Goal: Task Accomplishment & Management: Complete application form

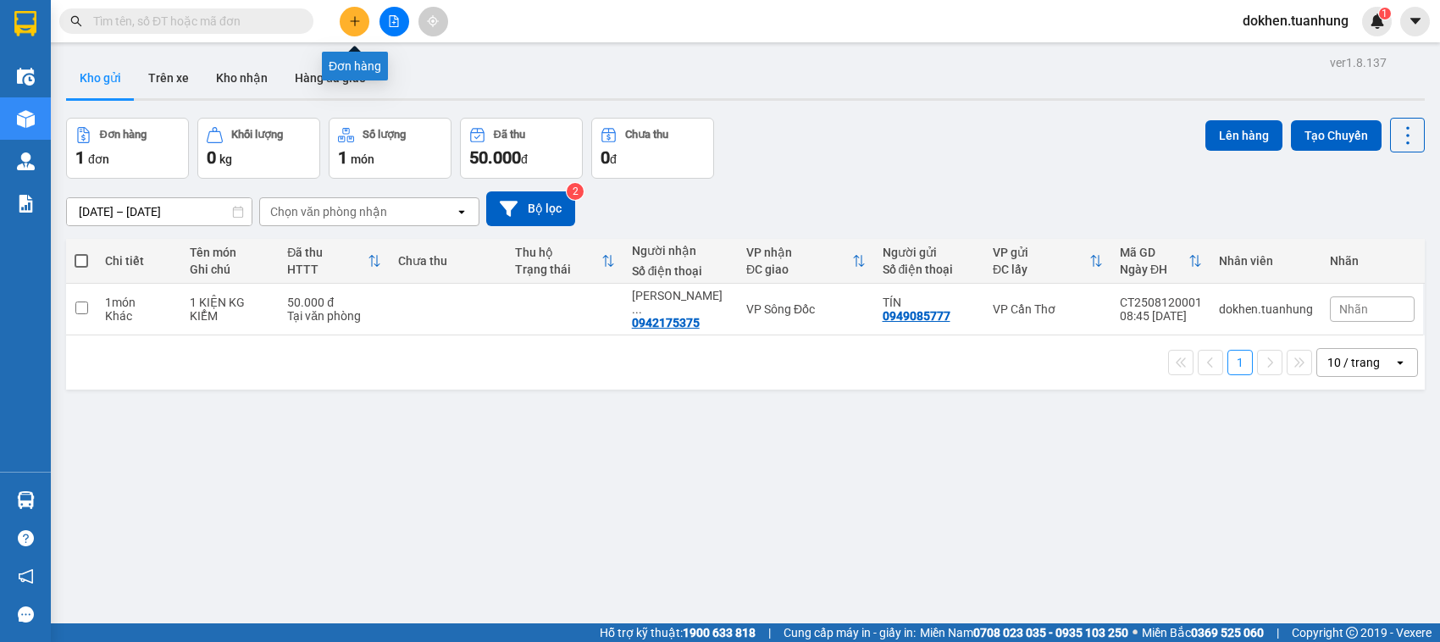
click at [352, 19] on icon "plus" at bounding box center [355, 21] width 12 height 12
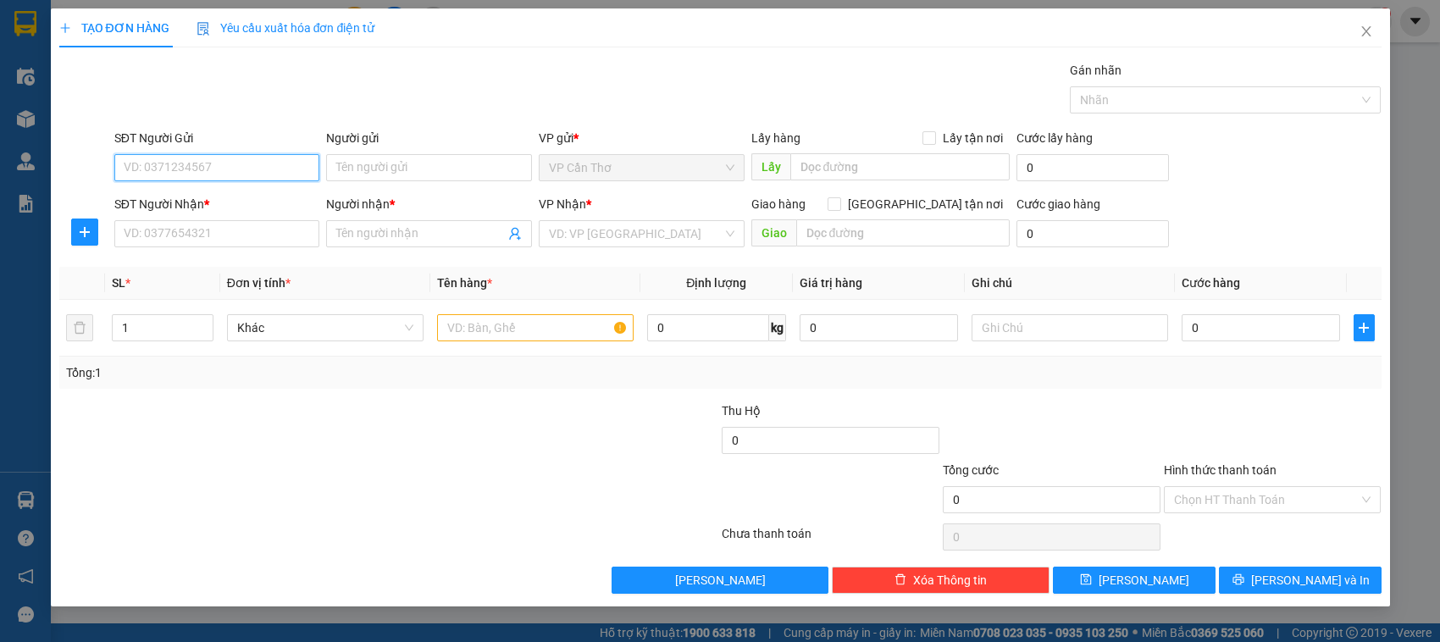
click at [248, 167] on input "SĐT Người Gửi" at bounding box center [217, 167] width 206 height 27
click at [235, 205] on div "0706892882 - NGHĨA" at bounding box center [218, 202] width 186 height 19
type input "0706892882"
type input "NGHĨA"
type input "0706892882"
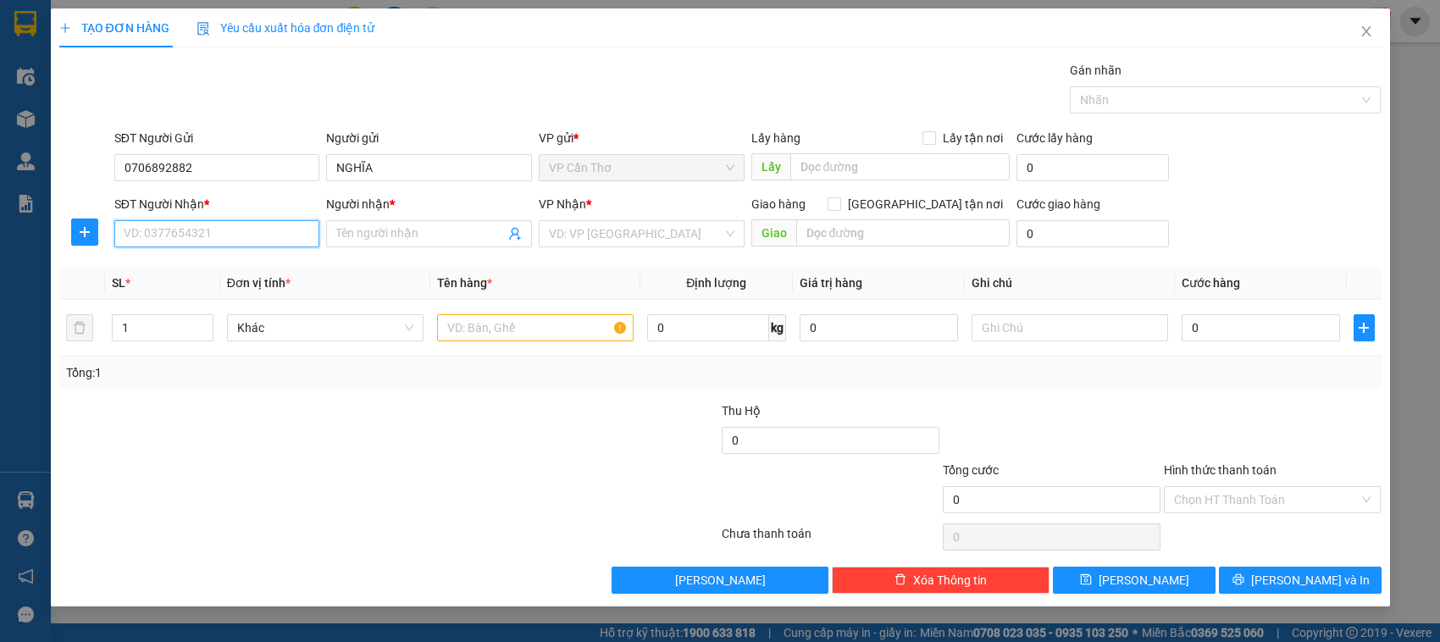
click at [235, 238] on input "SĐT Người Nhận *" at bounding box center [217, 233] width 206 height 27
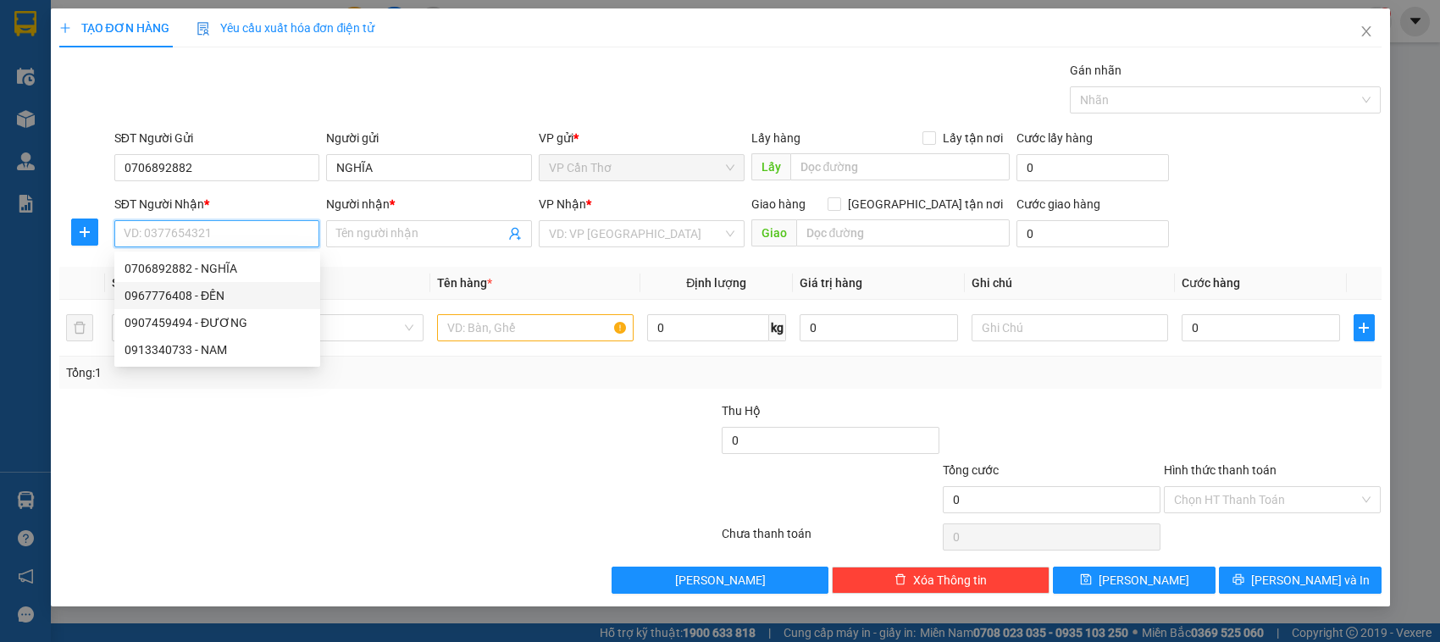
click at [213, 301] on div "0967776408 - ĐẾN" at bounding box center [218, 295] width 186 height 19
type input "0967776408"
type input "ĐẾN"
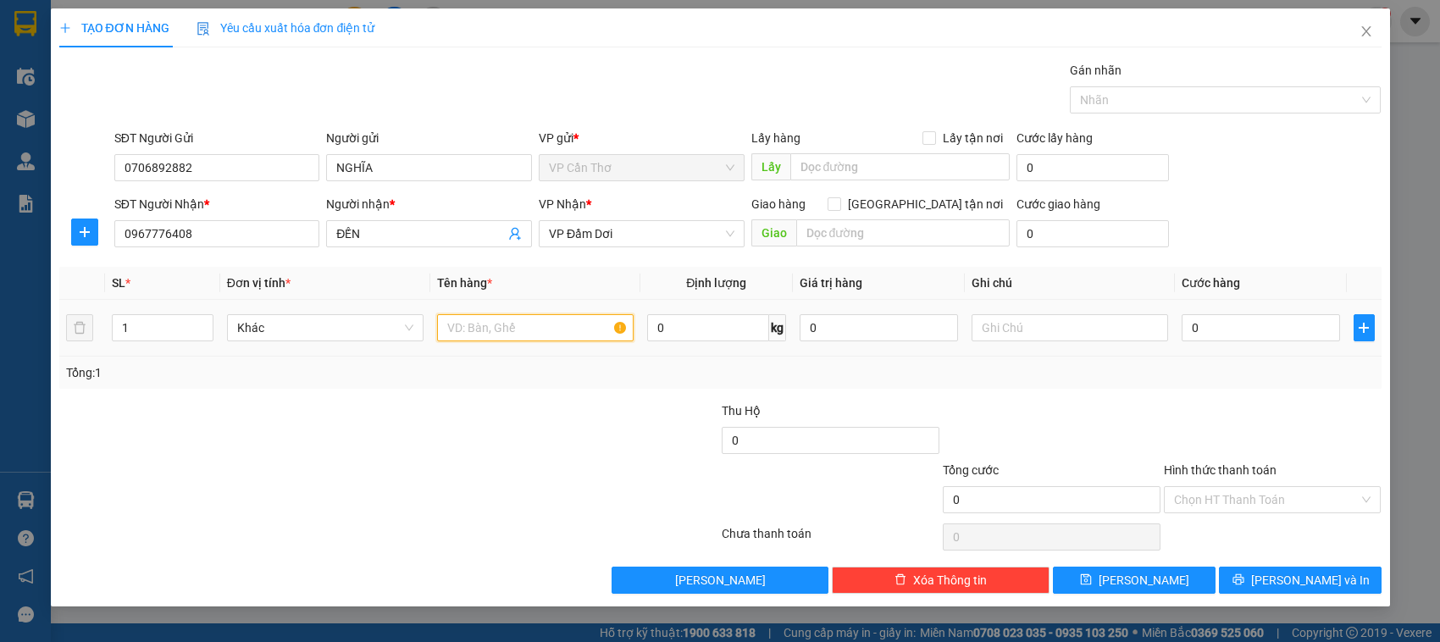
click at [467, 331] on input "text" at bounding box center [535, 327] width 197 height 27
click at [723, 234] on span "VP Đầm Dơi" at bounding box center [642, 233] width 186 height 25
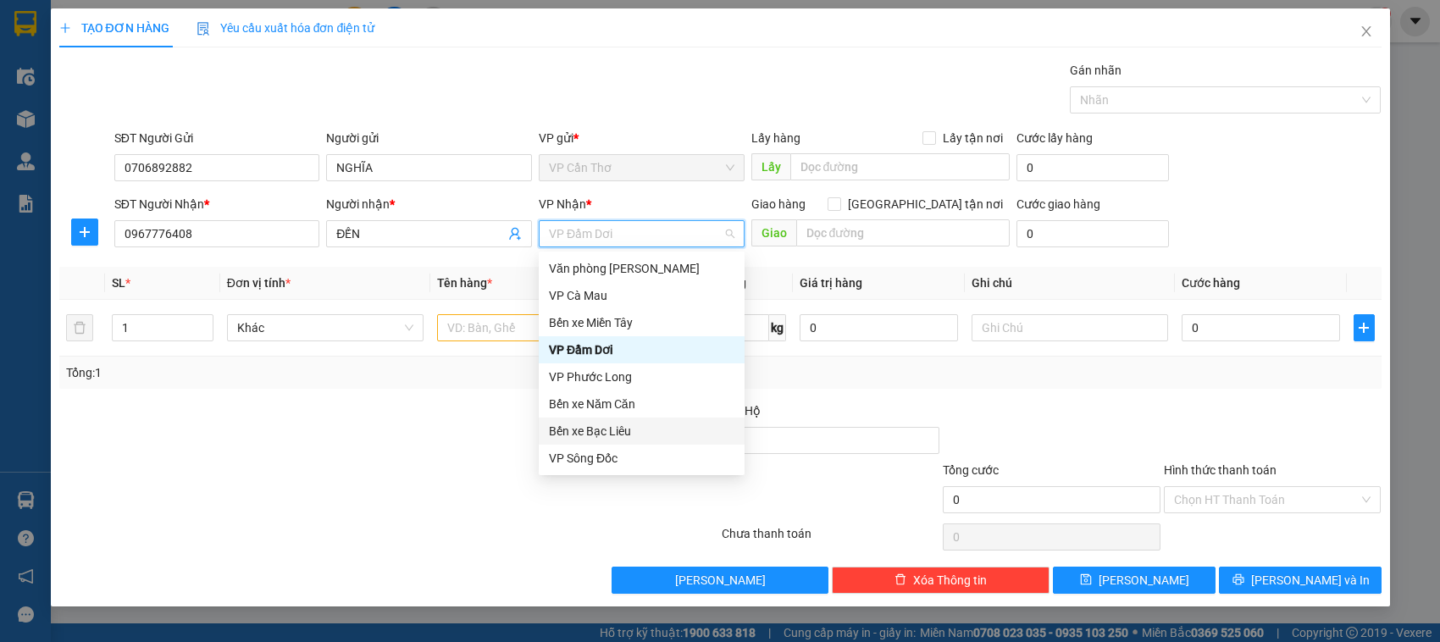
click at [608, 428] on div "Bến xe Bạc Liêu" at bounding box center [642, 431] width 186 height 19
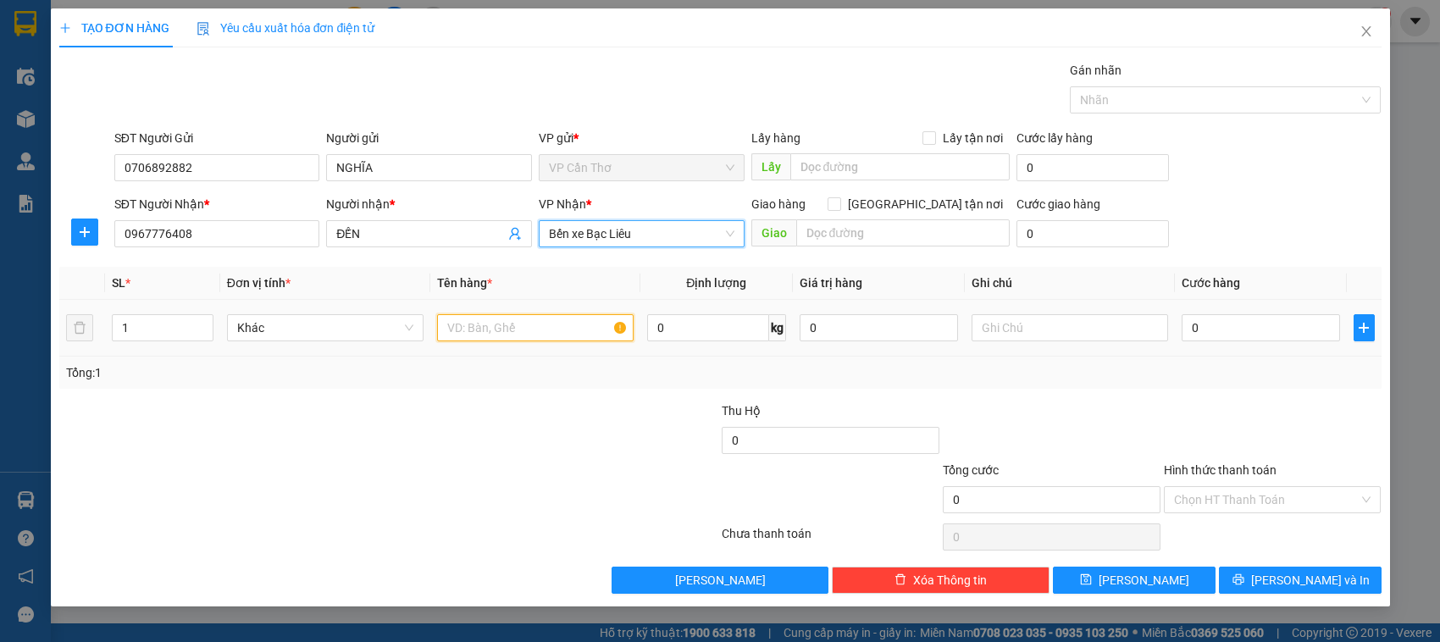
click at [496, 332] on input "text" at bounding box center [535, 327] width 197 height 27
type input "2 KG KIỂM"
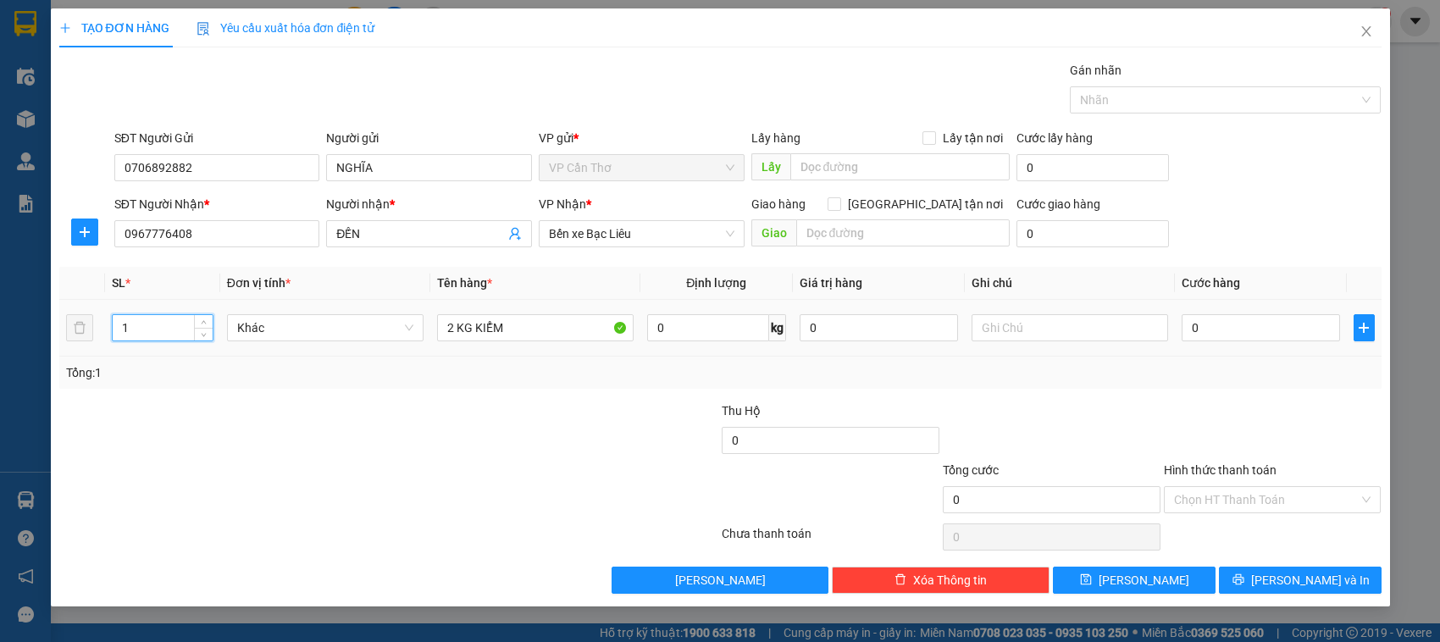
click at [138, 324] on input "1" at bounding box center [162, 327] width 99 height 25
type input "2"
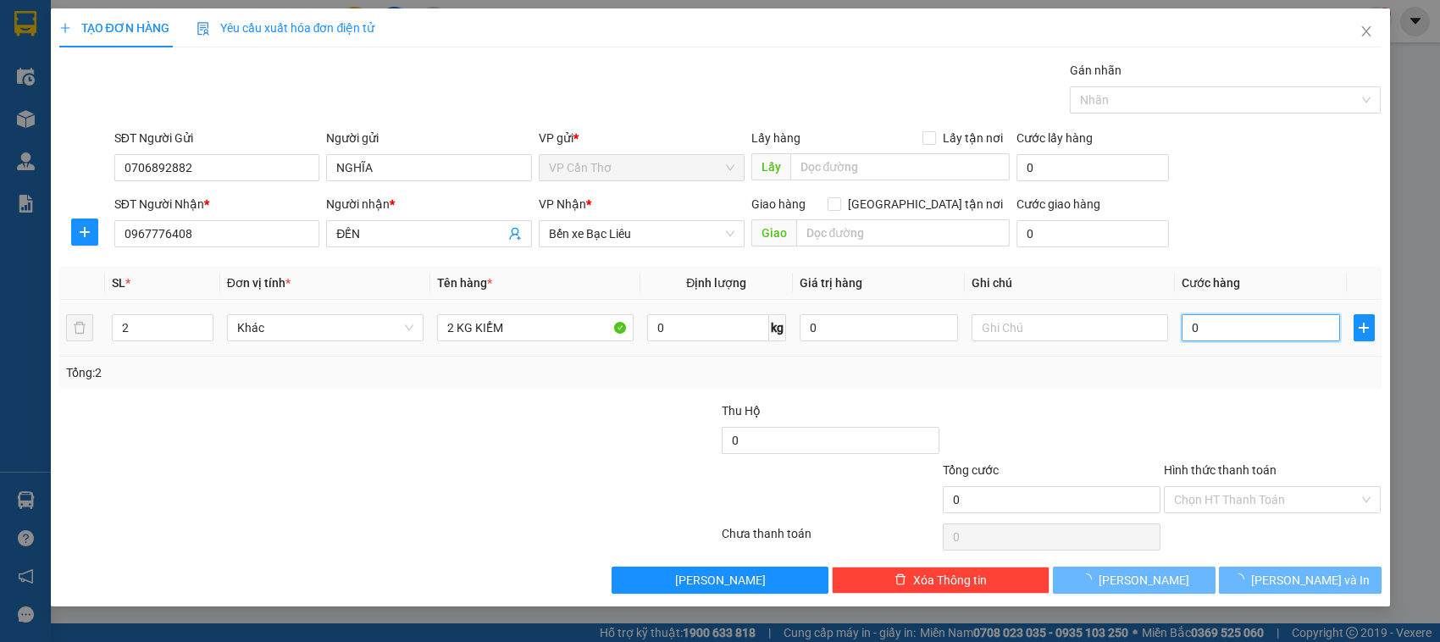
click at [1199, 340] on input "0" at bounding box center [1261, 327] width 158 height 27
type input "6"
type input "00"
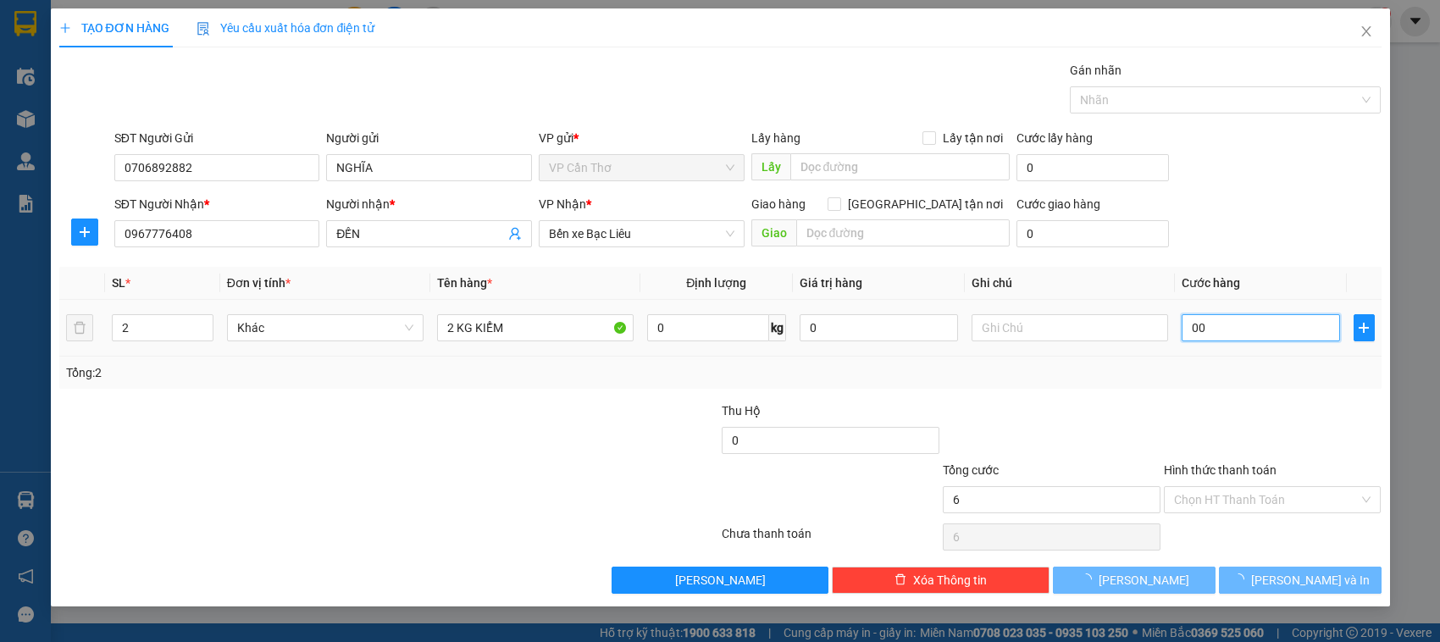
type input "0"
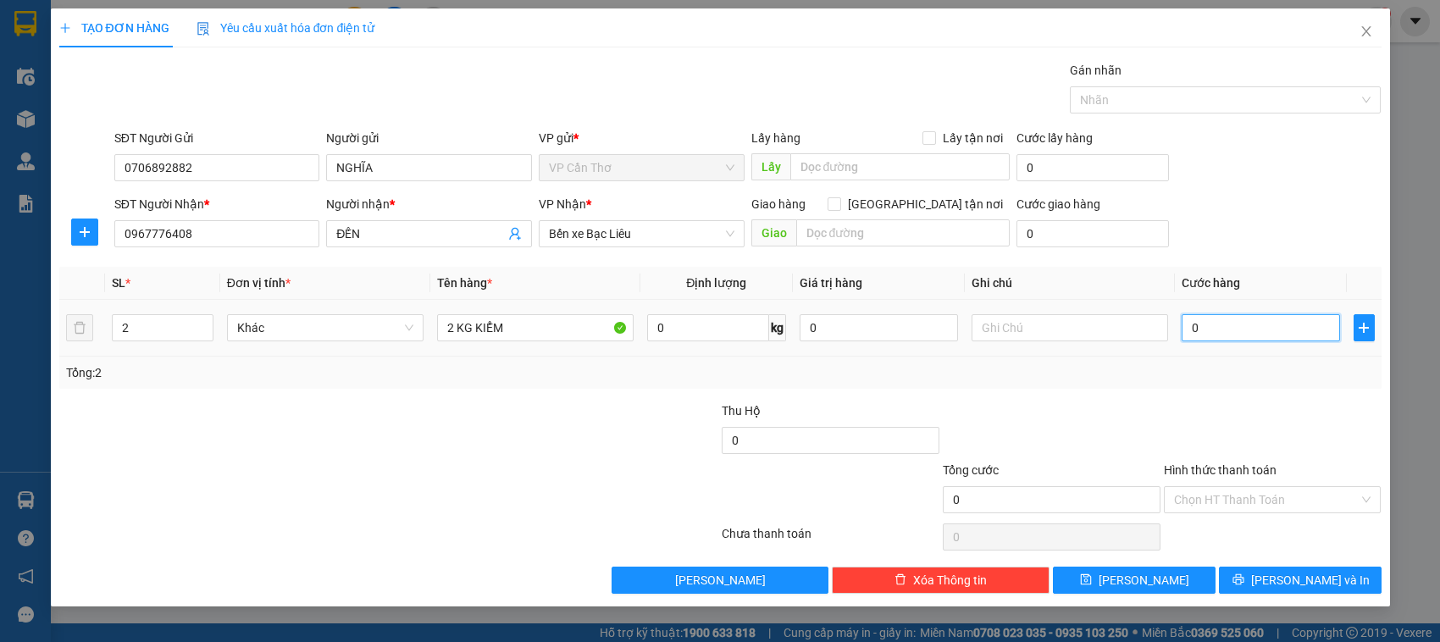
click at [1188, 326] on input "0" at bounding box center [1261, 327] width 158 height 27
type input "60"
type input "600"
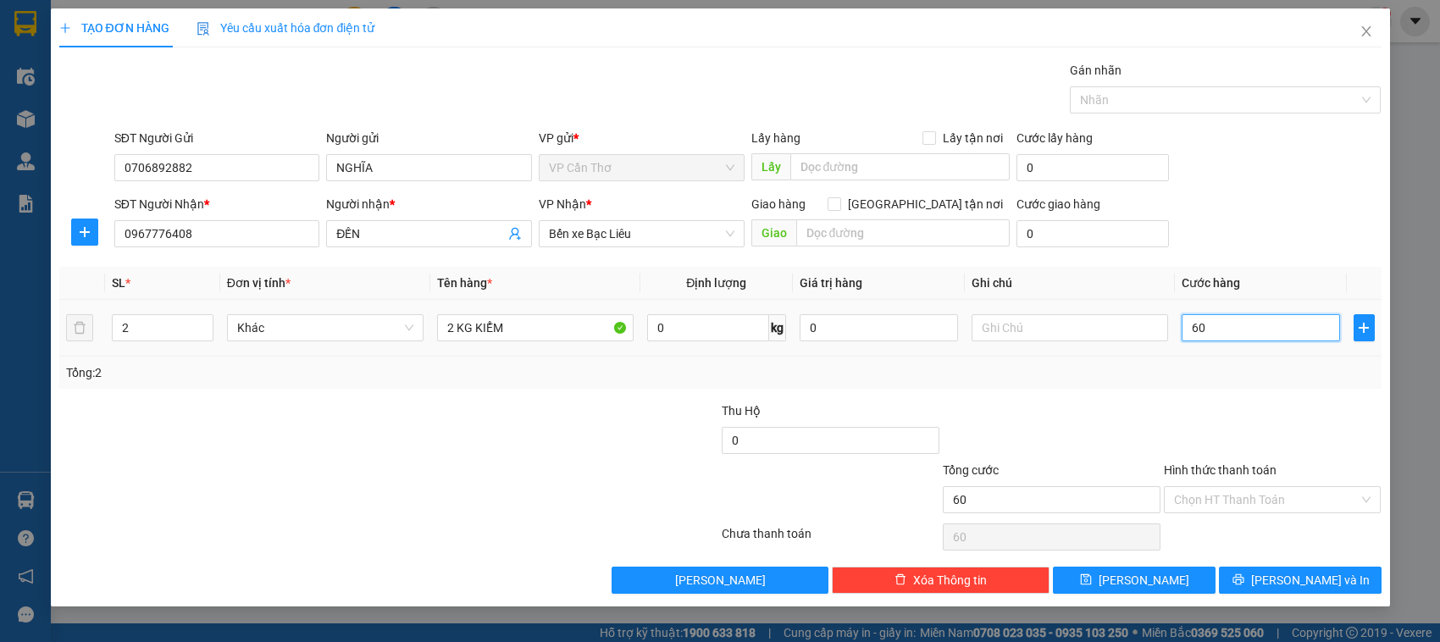
type input "600"
type input "6.000"
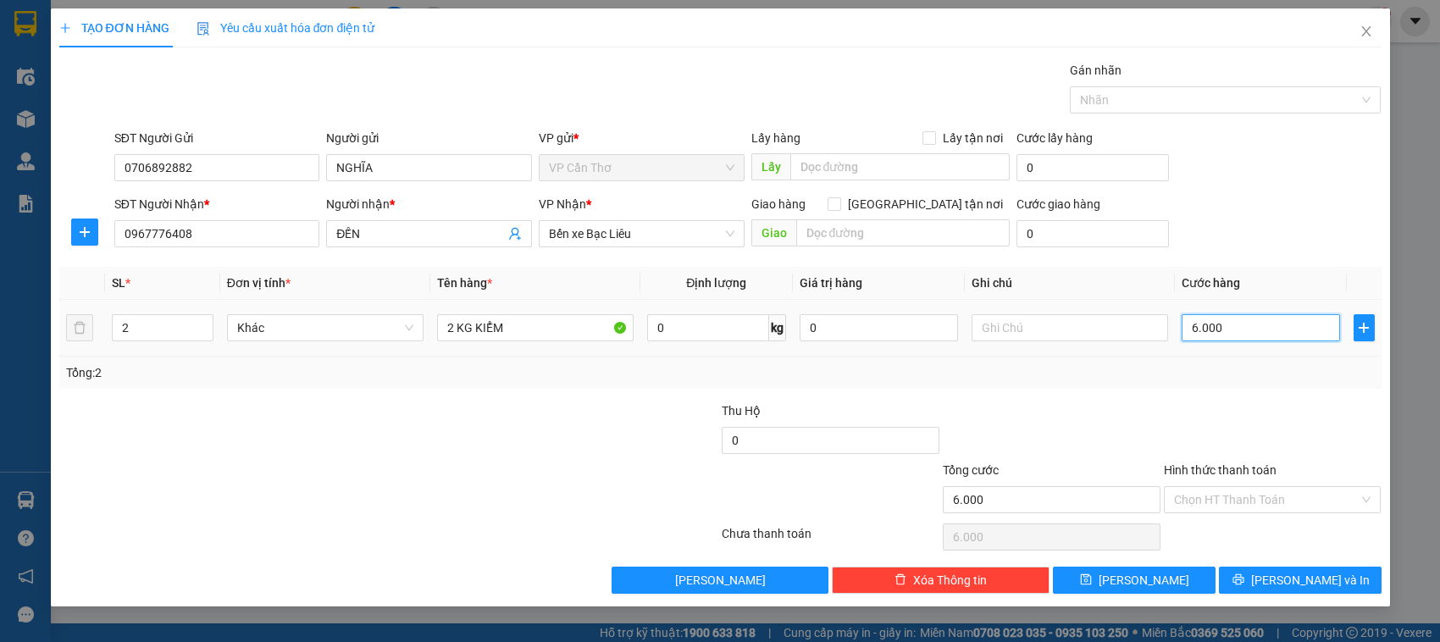
type input "60.000"
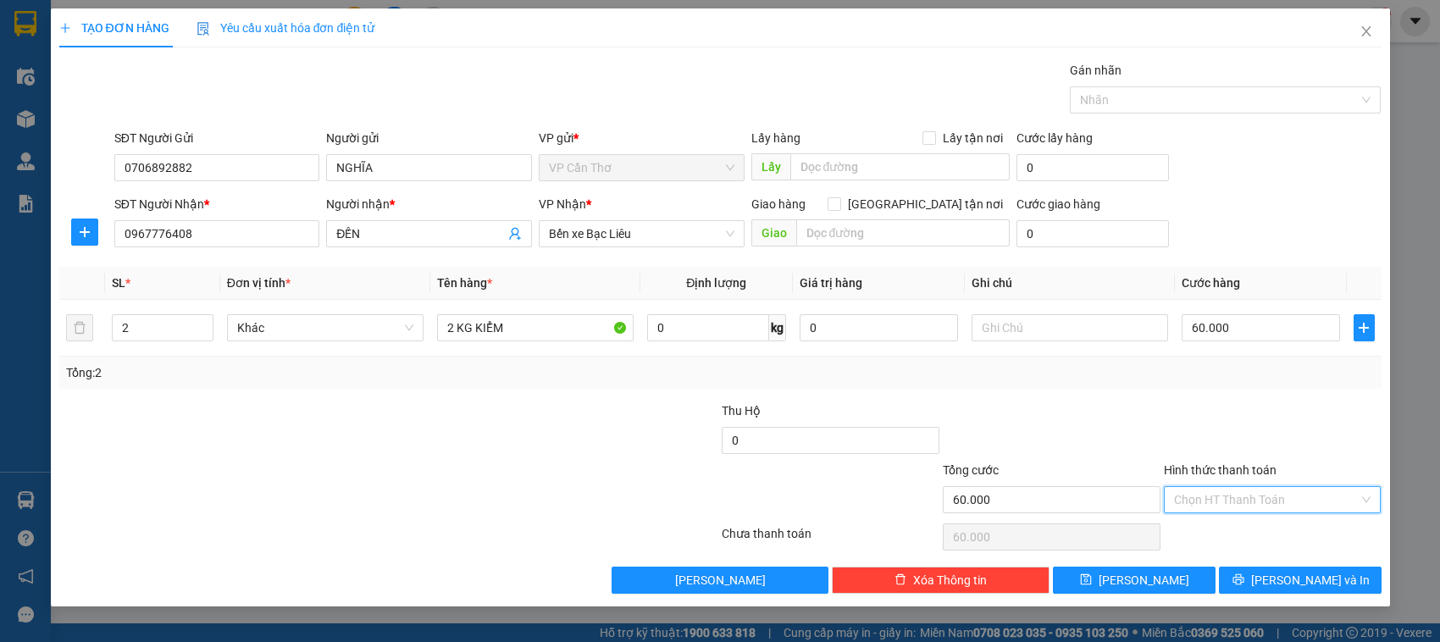
click at [1205, 510] on input "Hình thức thanh toán" at bounding box center [1267, 499] width 186 height 25
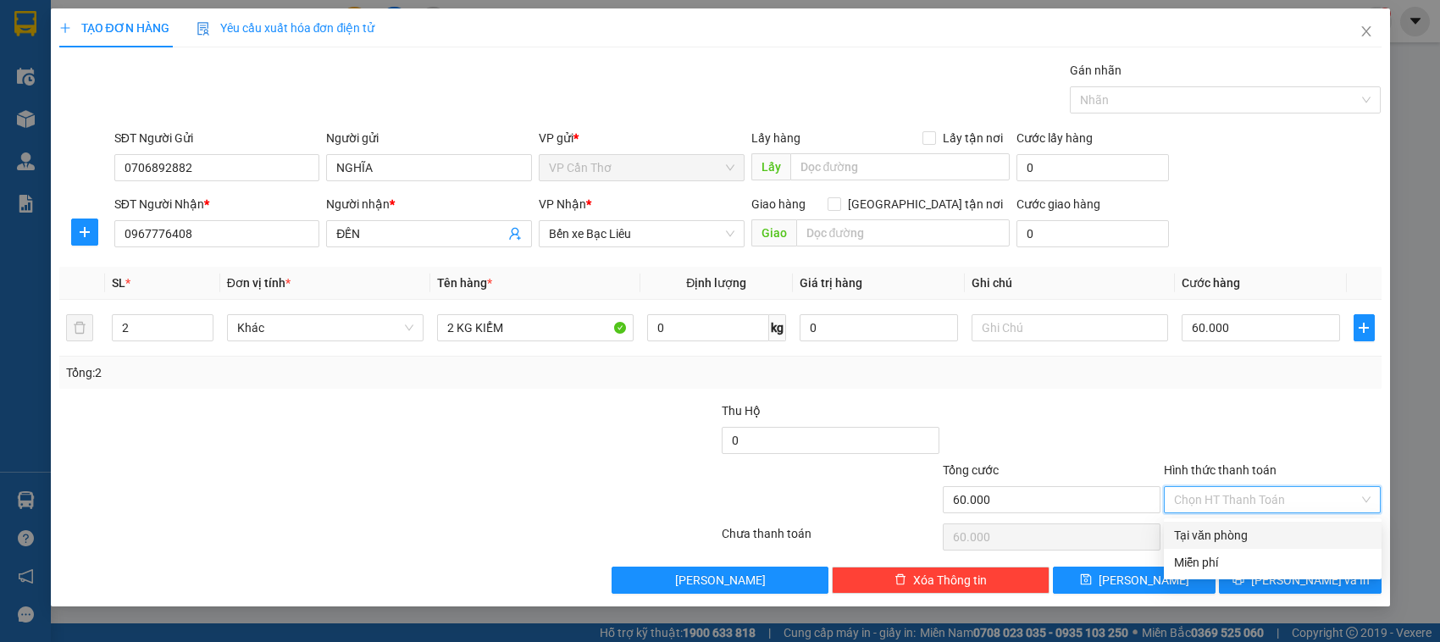
click at [1209, 540] on div "Tại văn phòng" at bounding box center [1272, 535] width 197 height 19
type input "0"
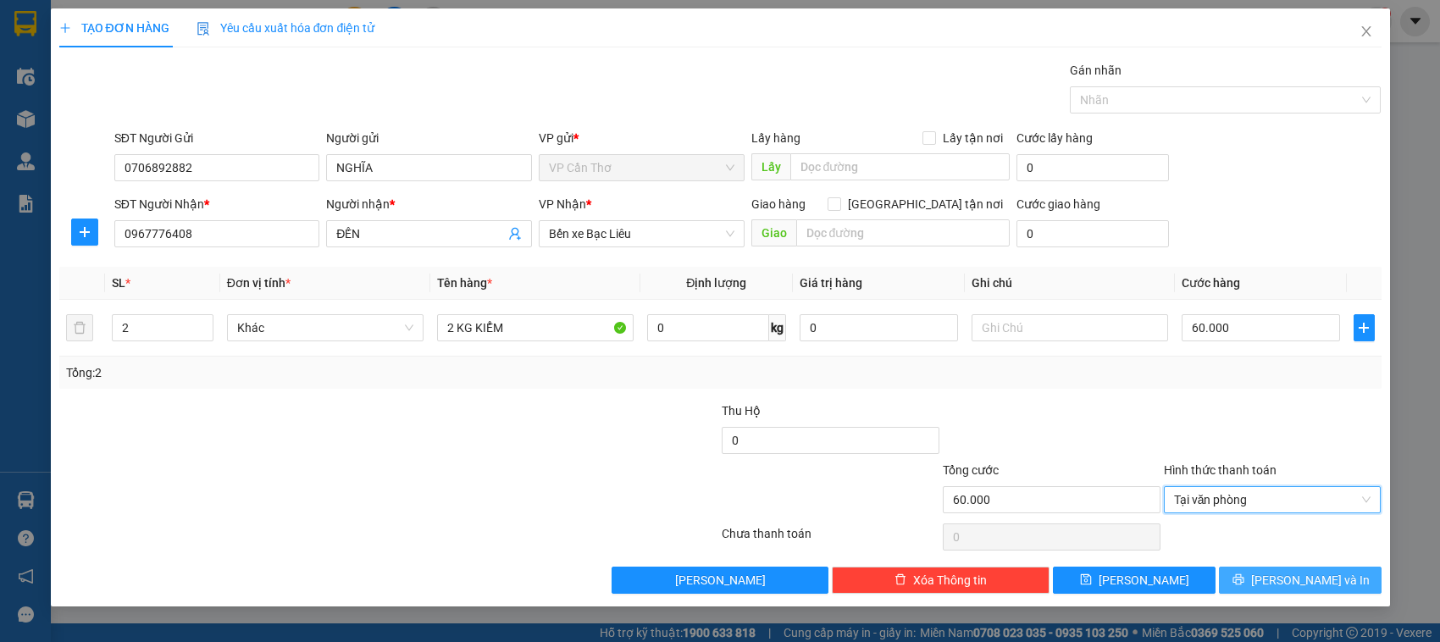
click at [1245, 585] on button "[PERSON_NAME] và In" at bounding box center [1300, 580] width 163 height 27
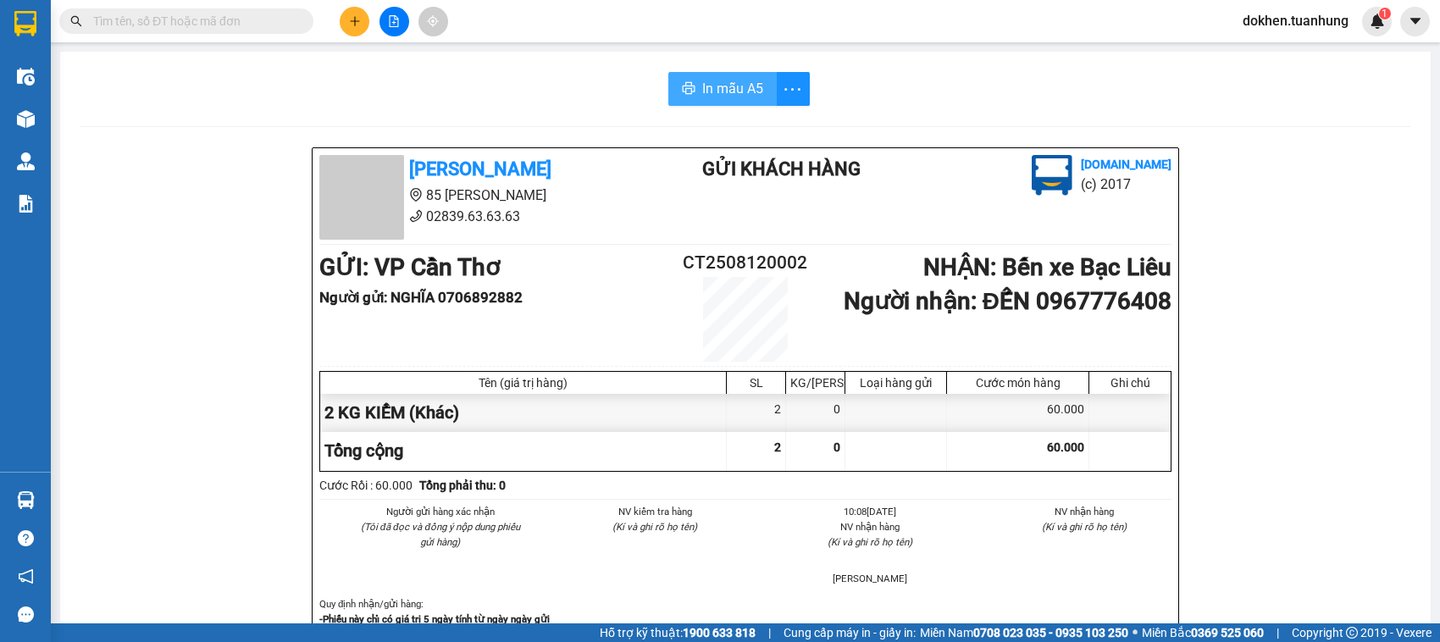
click at [743, 91] on span "In mẫu A5" at bounding box center [732, 88] width 61 height 21
click at [733, 85] on span "In mẫu A5" at bounding box center [732, 88] width 61 height 21
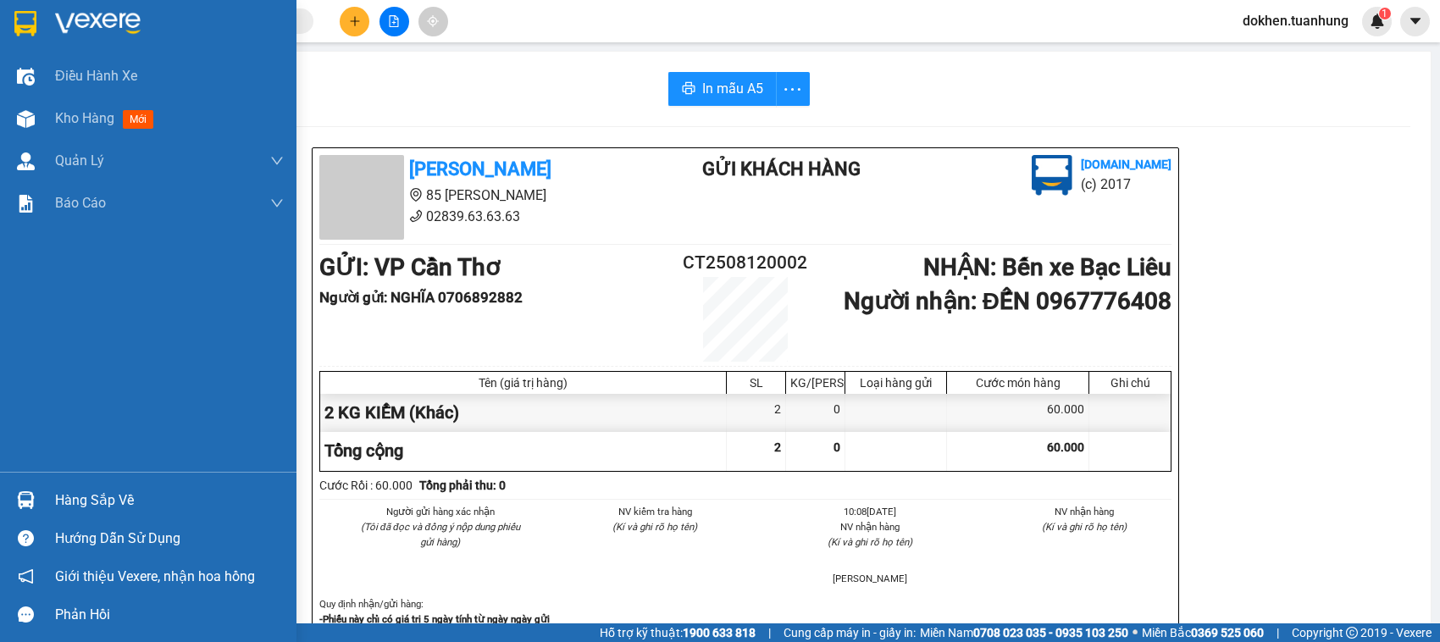
click at [151, 542] on div "Hướng dẫn sử dụng" at bounding box center [169, 538] width 229 height 25
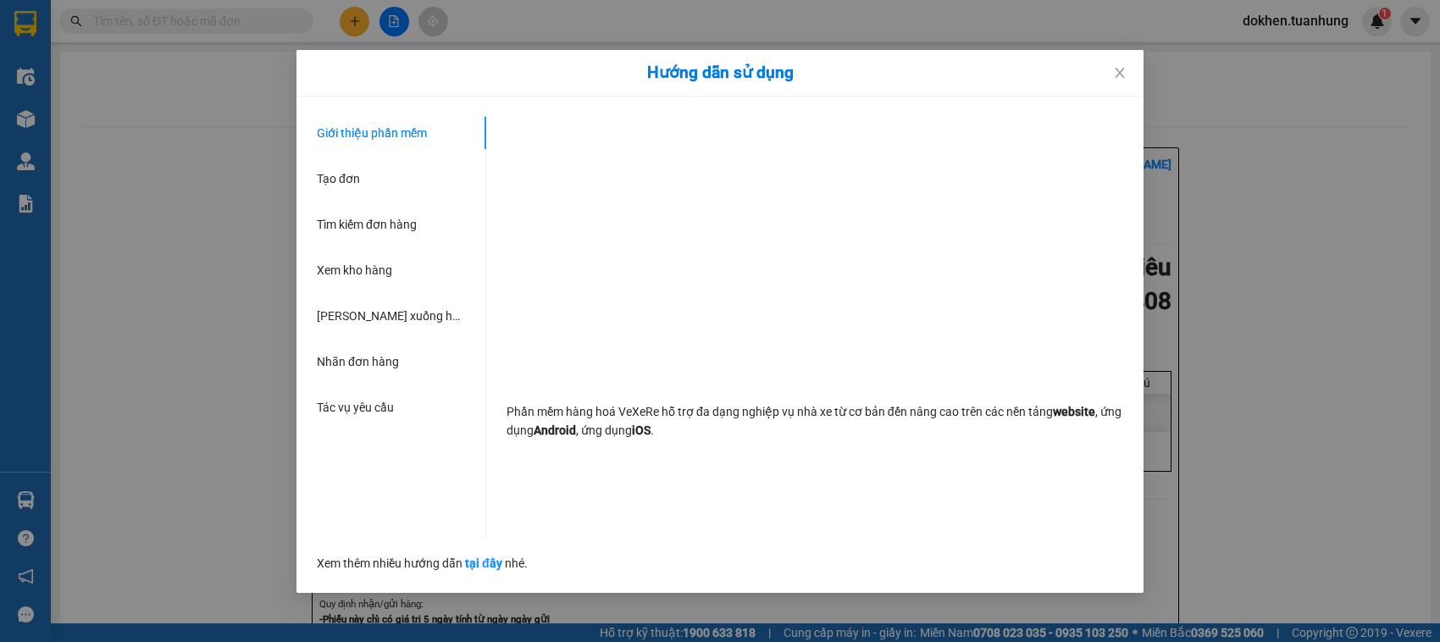
click at [1230, 250] on div "Hướng dẫn sử dụng Giới thiệu phần mềm Tạo đơn Tìm kiếm đơn hàng Xem kho hàng Lê…" at bounding box center [720, 321] width 1440 height 642
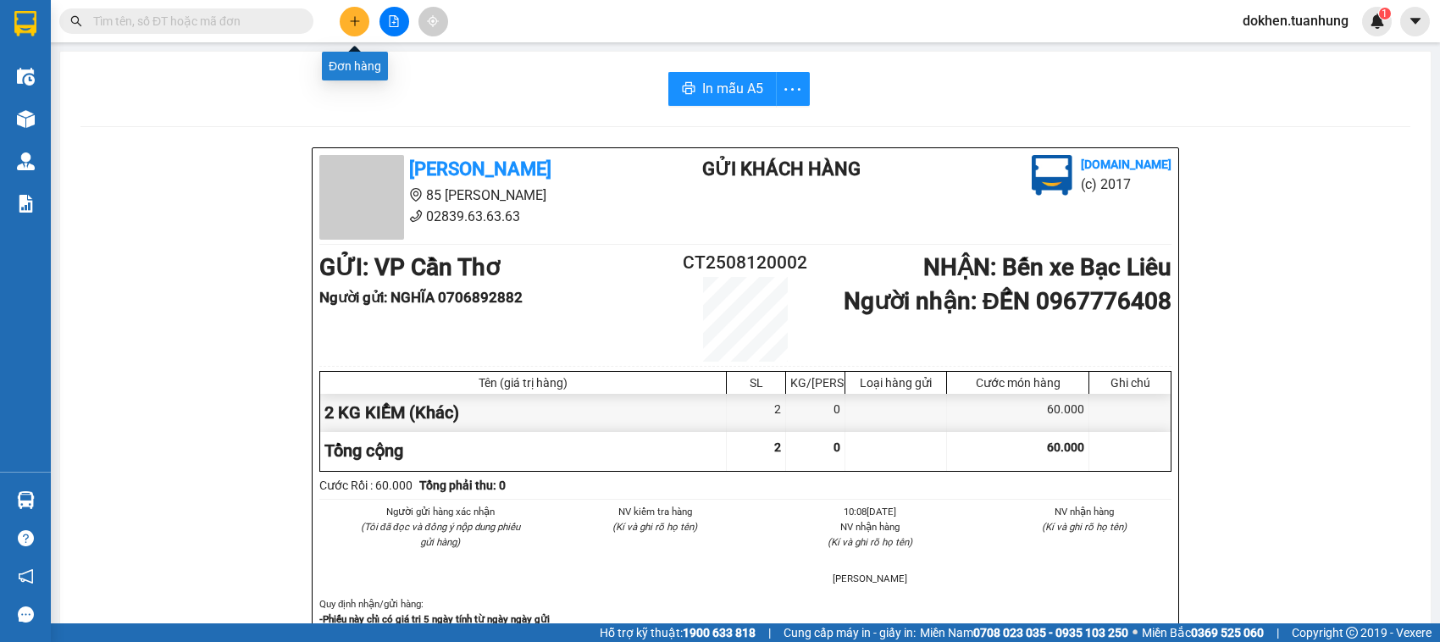
click at [349, 24] on icon "plus" at bounding box center [355, 21] width 12 height 12
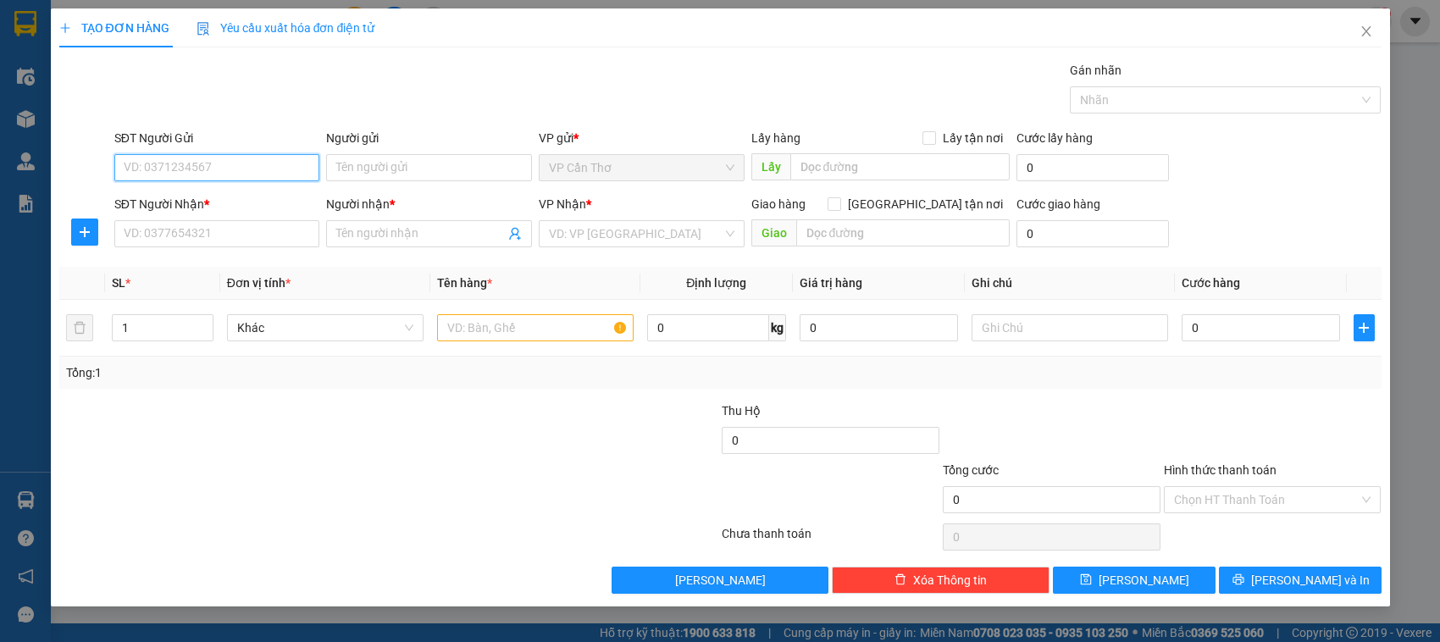
click at [263, 165] on input "SĐT Người Gửi" at bounding box center [217, 167] width 206 height 27
click at [260, 165] on input "SĐT Người Gửi" at bounding box center [217, 167] width 206 height 27
click at [230, 208] on div "0773222239 - TUYỀN" at bounding box center [218, 202] width 186 height 19
type input "0773222239"
type input "TUYỀN"
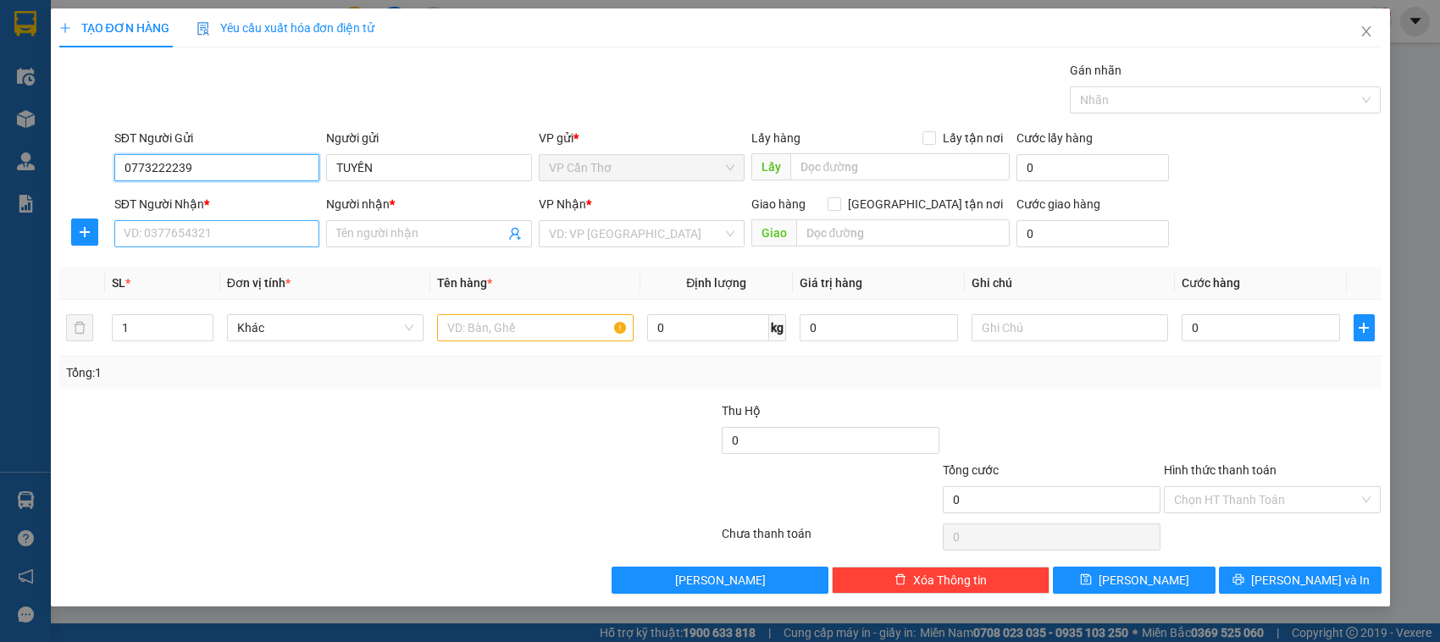
type input "0773222239"
click at [229, 230] on input "SĐT Người Nhận *" at bounding box center [217, 233] width 206 height 27
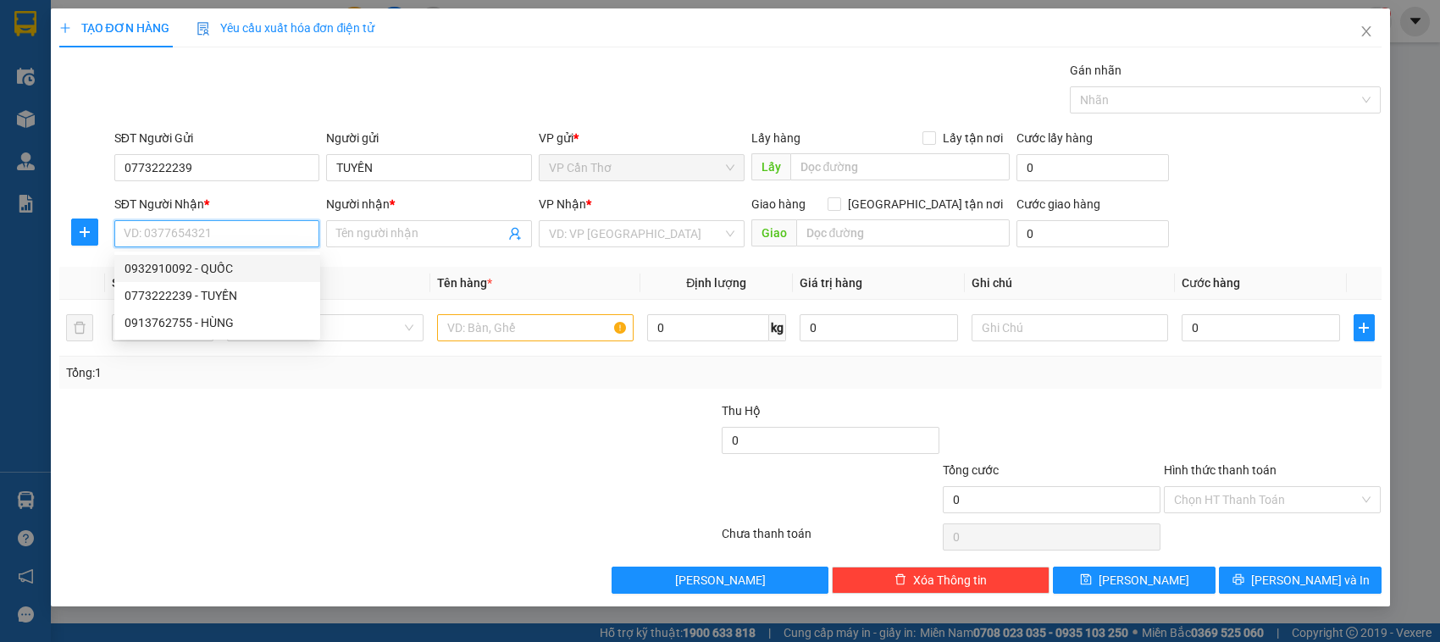
click at [219, 269] on div "0932910092 - QUỐC" at bounding box center [218, 268] width 186 height 19
type input "0932910092"
type input "QUỐC"
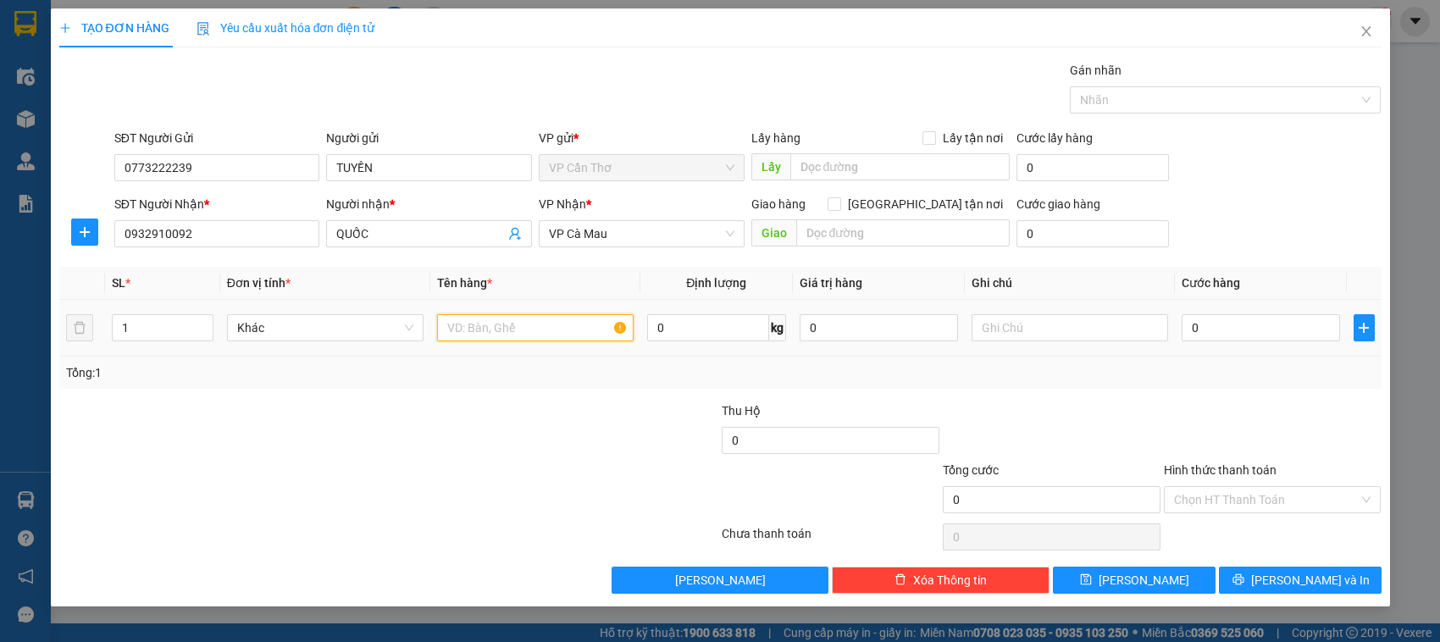
click at [477, 335] on input "text" at bounding box center [535, 327] width 197 height 27
type input "1 BAO KG KIỂM"
click at [1191, 337] on input "0" at bounding box center [1261, 327] width 158 height 27
type input "4"
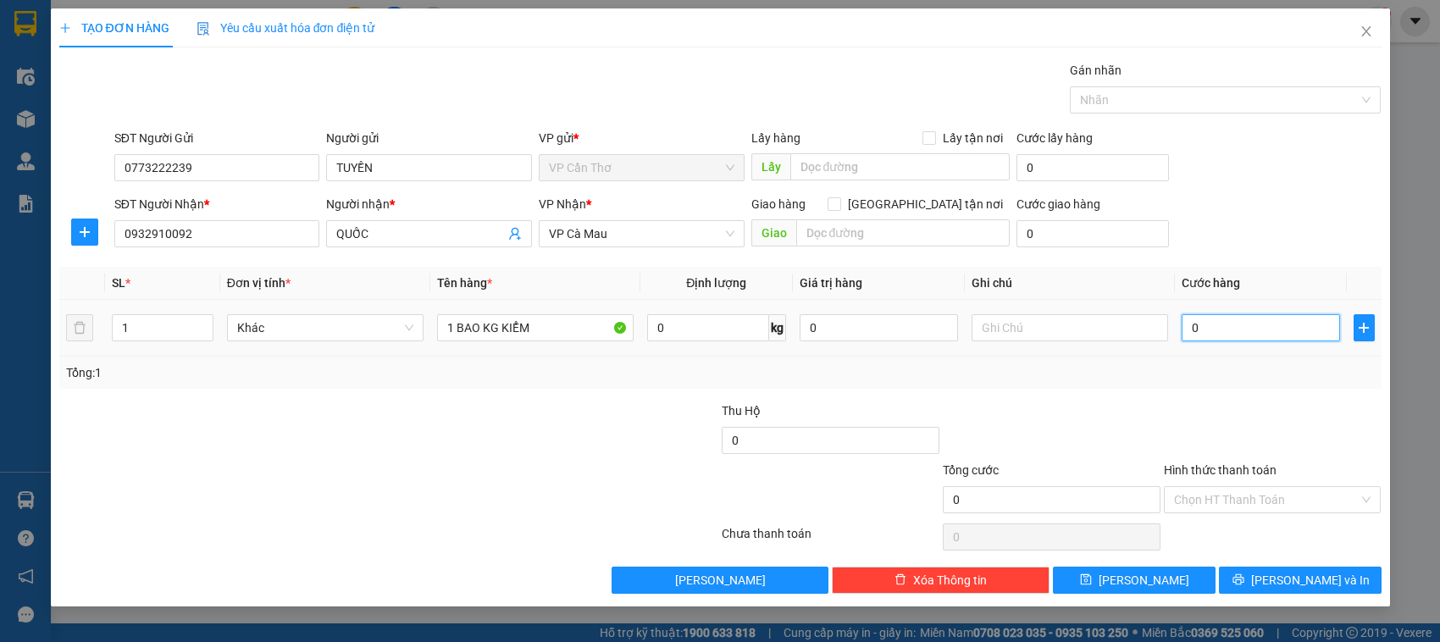
type input "4"
type input "40"
type input "400"
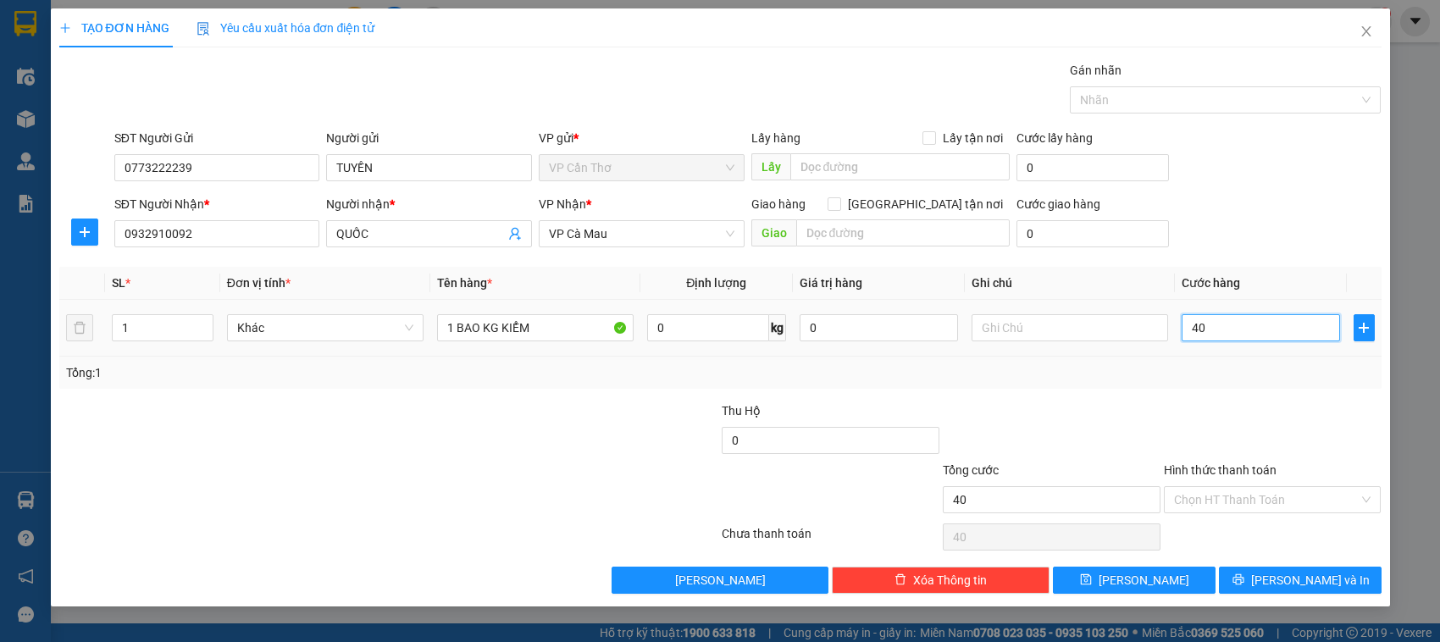
type input "400"
type input "4.000"
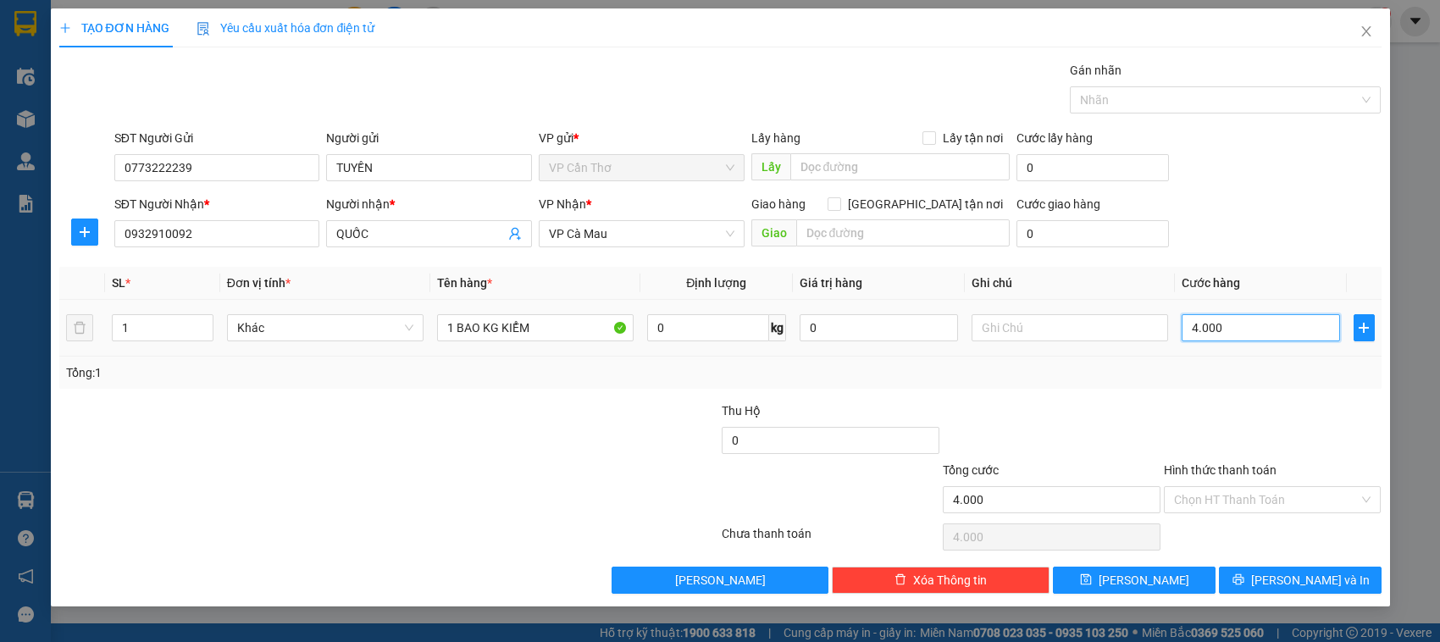
type input "40.000"
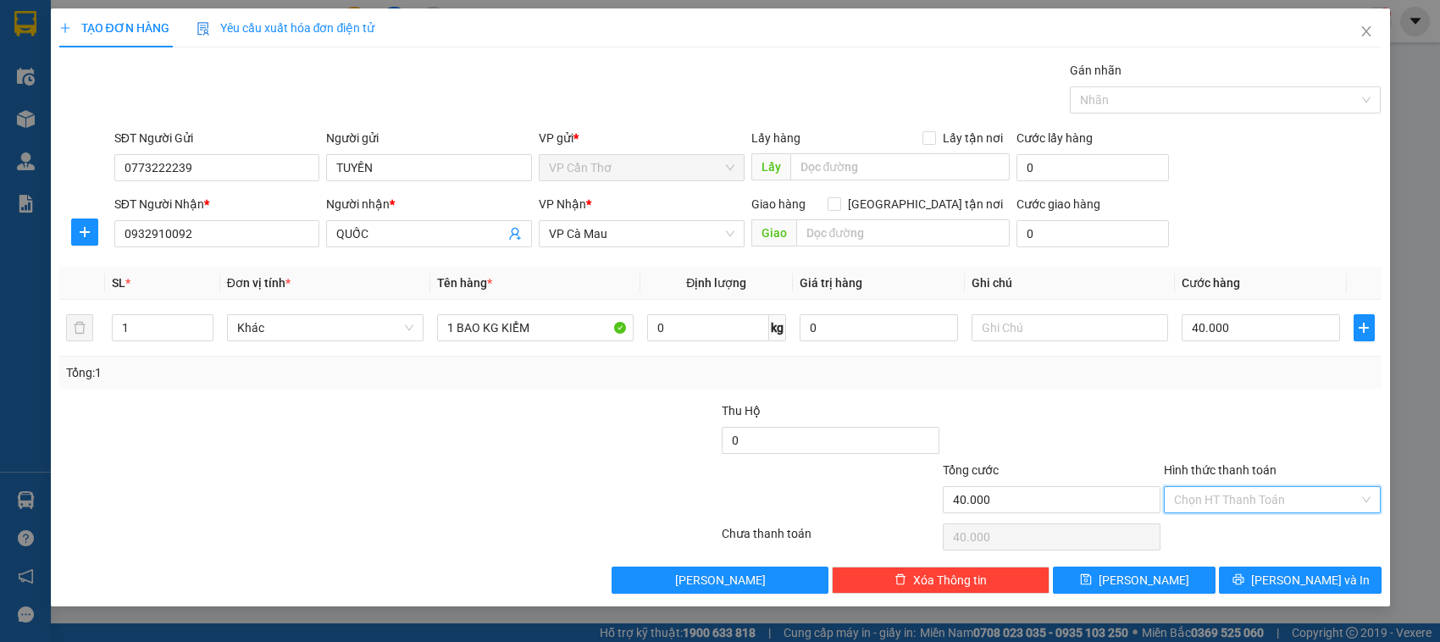
click at [1216, 498] on input "Hình thức thanh toán" at bounding box center [1267, 499] width 186 height 25
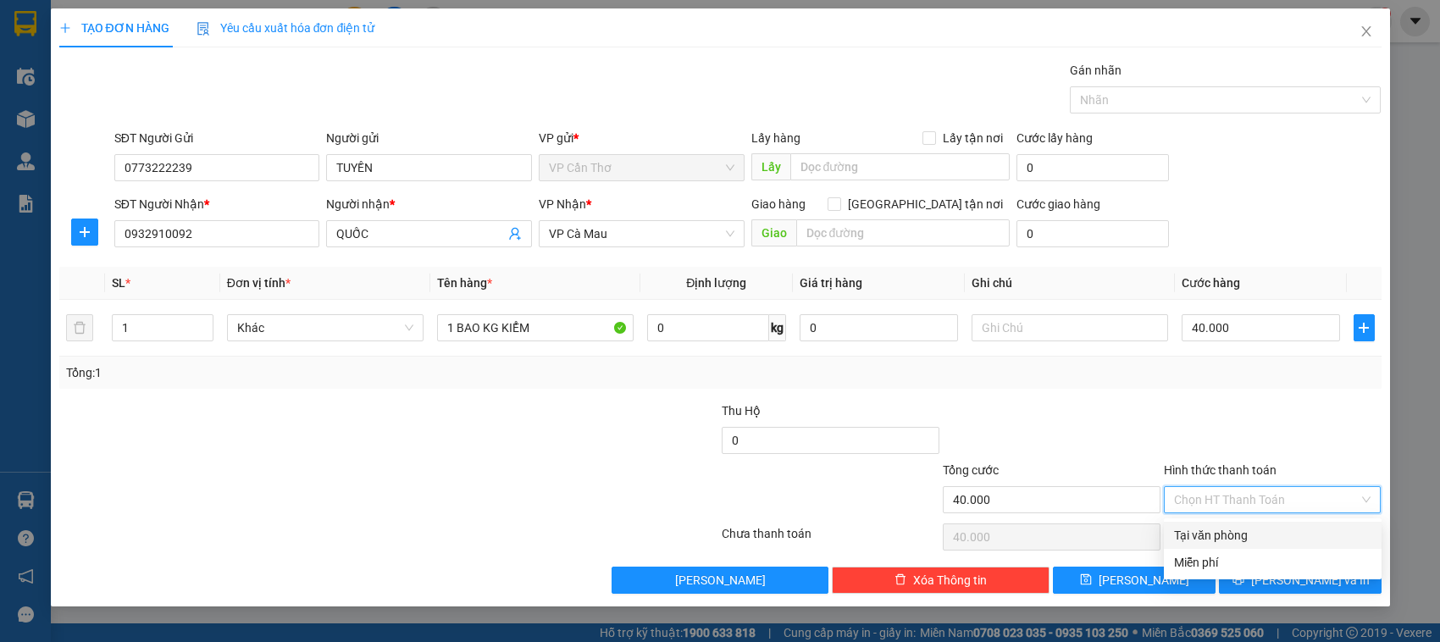
click at [1216, 532] on div "Tại văn phòng" at bounding box center [1272, 535] width 197 height 19
type input "0"
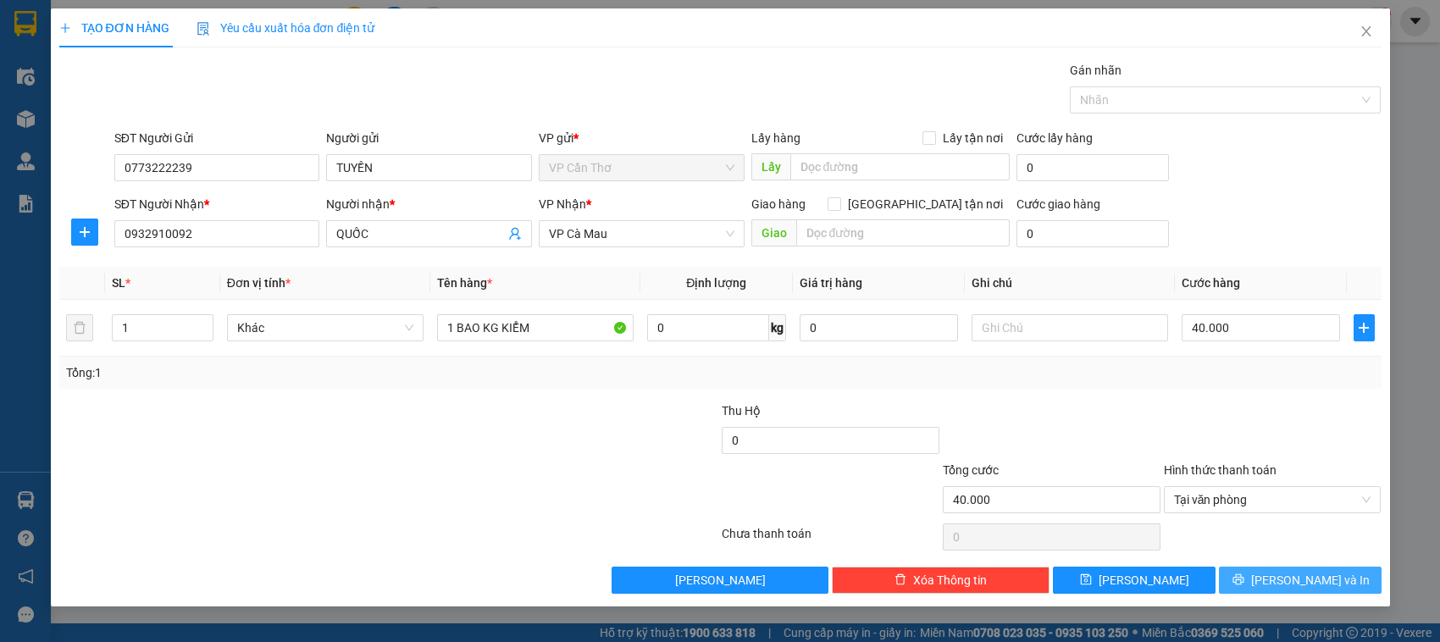
click at [1254, 583] on button "[PERSON_NAME] và In" at bounding box center [1300, 580] width 163 height 27
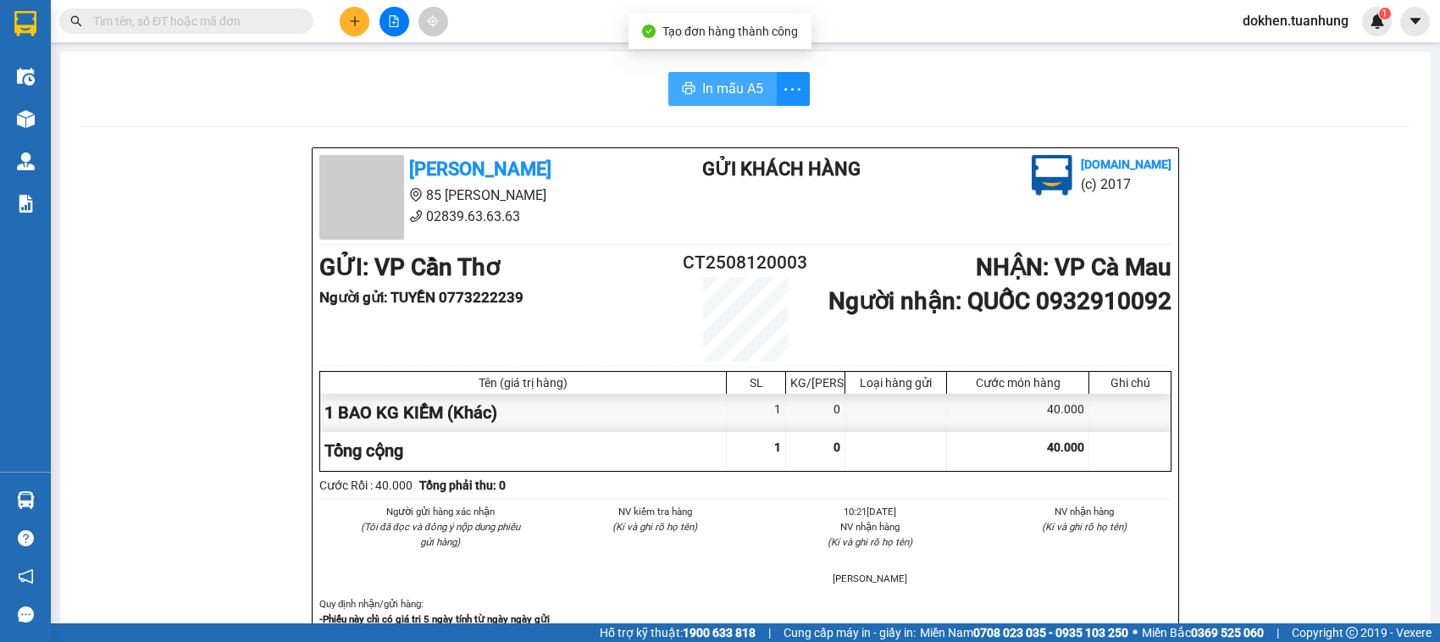
click at [729, 85] on span "In mẫu A5" at bounding box center [732, 88] width 61 height 21
click at [358, 30] on button at bounding box center [355, 22] width 30 height 30
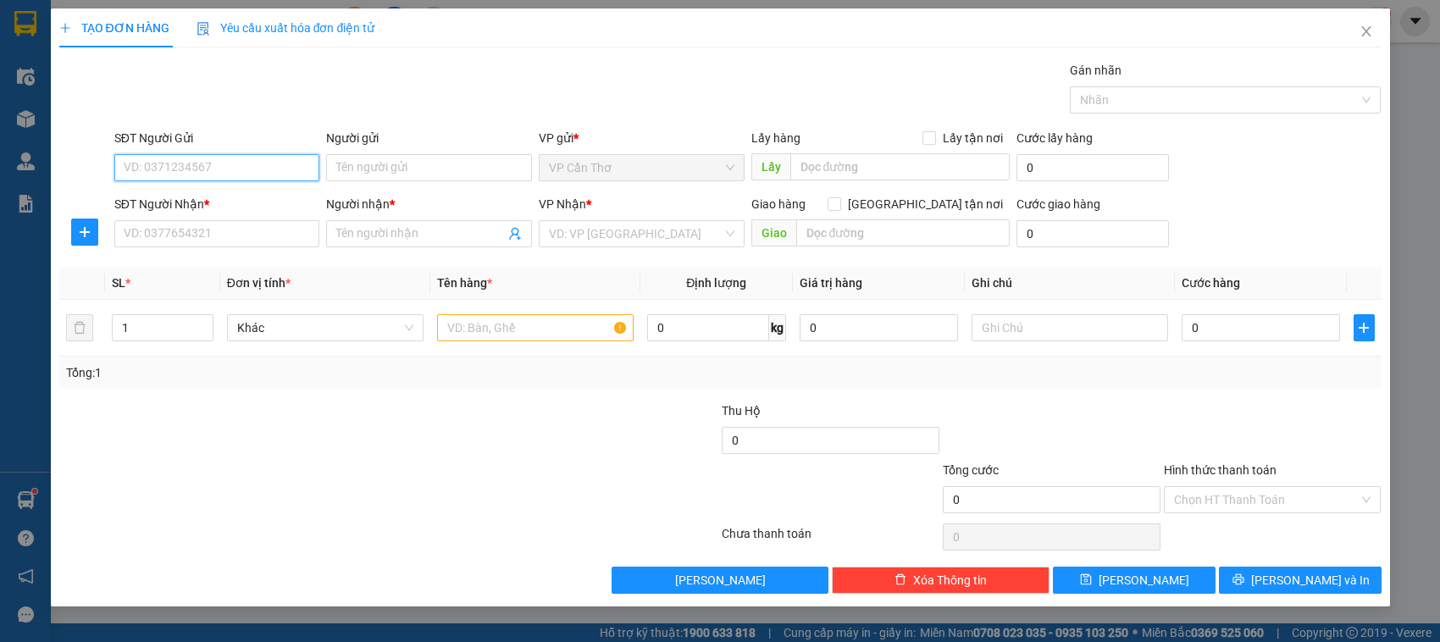
click at [220, 163] on input "SĐT Người Gửi" at bounding box center [217, 167] width 206 height 27
click at [217, 171] on input "SĐT Người Gửi" at bounding box center [217, 167] width 206 height 27
click at [159, 166] on input "098256518" at bounding box center [217, 167] width 206 height 27
click at [171, 175] on input "09825518" at bounding box center [217, 167] width 206 height 27
click at [191, 168] on input "09825518" at bounding box center [217, 167] width 206 height 27
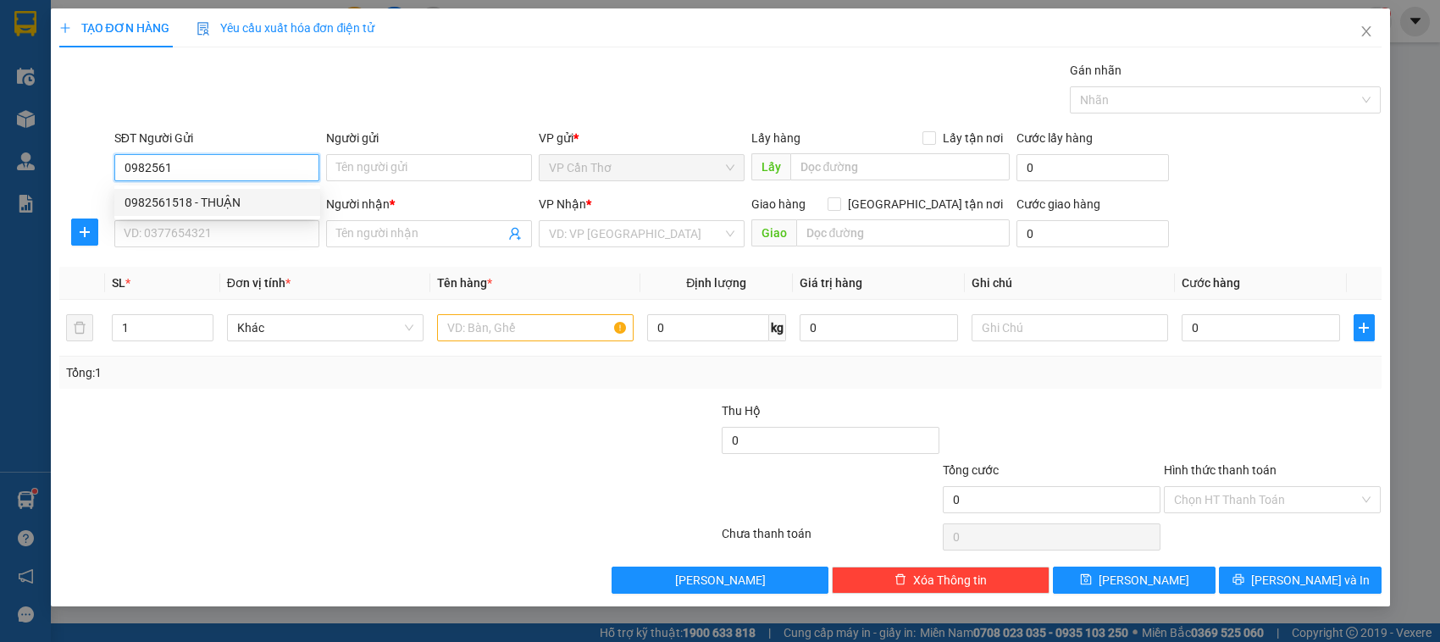
click at [208, 205] on div "0982561518 - THUẬN" at bounding box center [218, 202] width 186 height 19
type input "0982561518"
type input "THUẬN"
type input "0982561518"
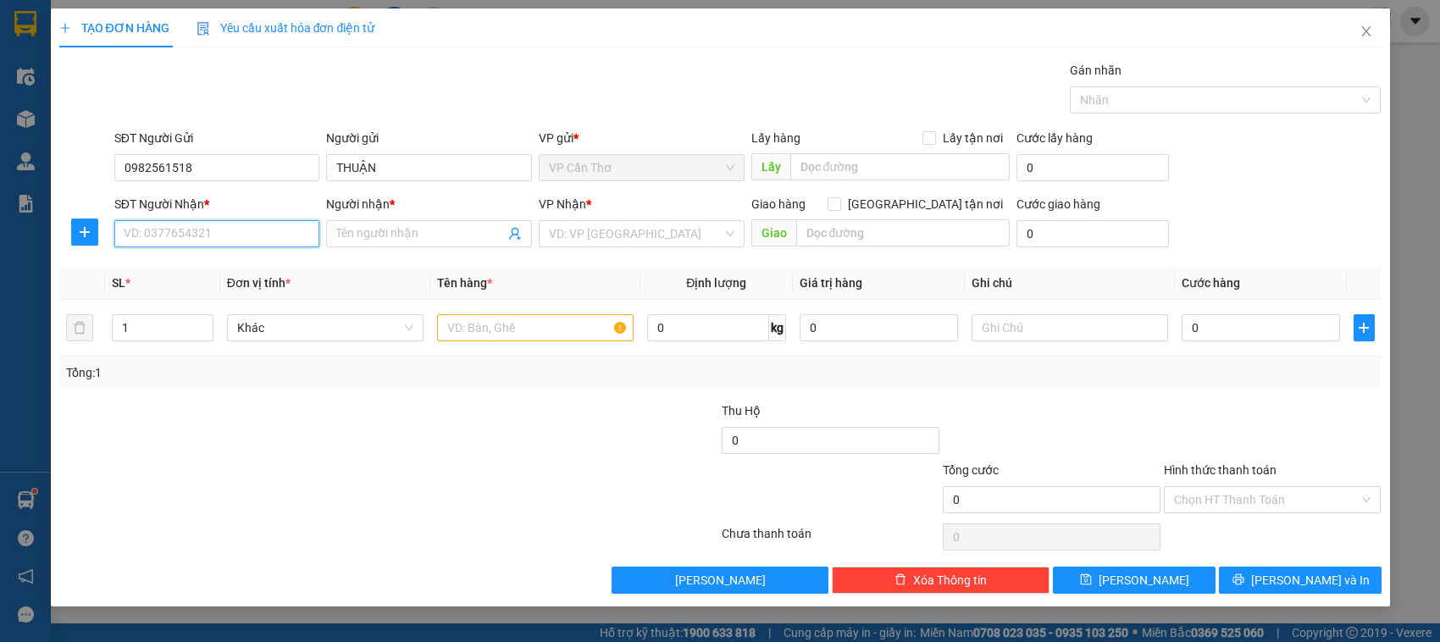
click at [197, 230] on input "SĐT Người Nhận *" at bounding box center [217, 233] width 206 height 27
click at [199, 230] on input "SĐT Người Nhận *" at bounding box center [217, 233] width 206 height 27
type input "0917284147"
click at [341, 231] on input "Người nhận *" at bounding box center [420, 233] width 169 height 19
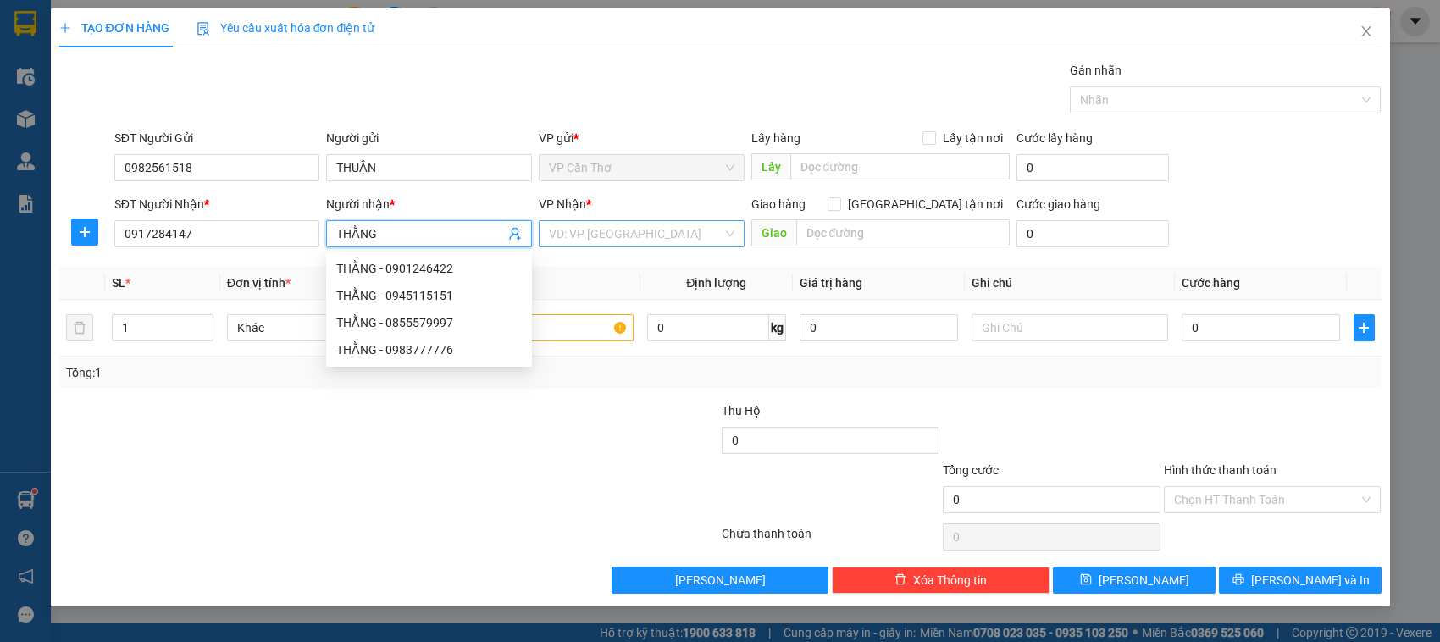
type input "THẰNG"
click at [606, 234] on input "search" at bounding box center [636, 233] width 174 height 25
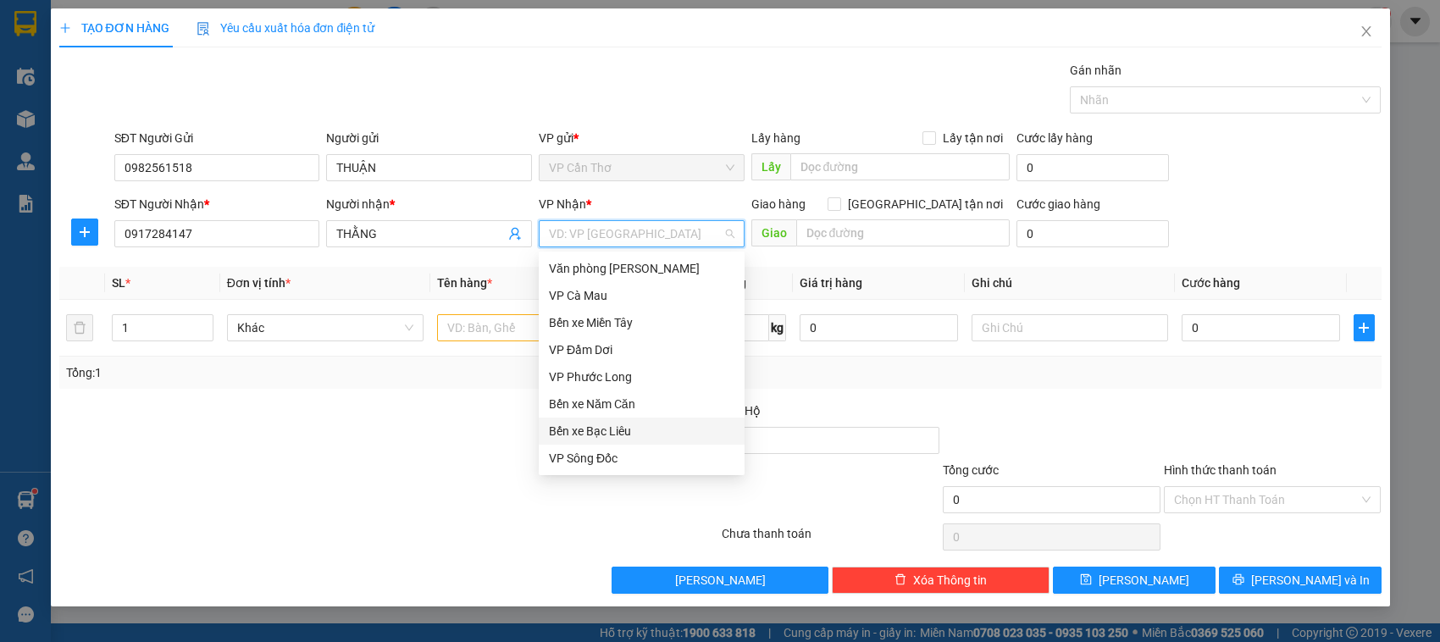
click at [585, 433] on div "Bến xe Bạc Liêu" at bounding box center [642, 431] width 186 height 19
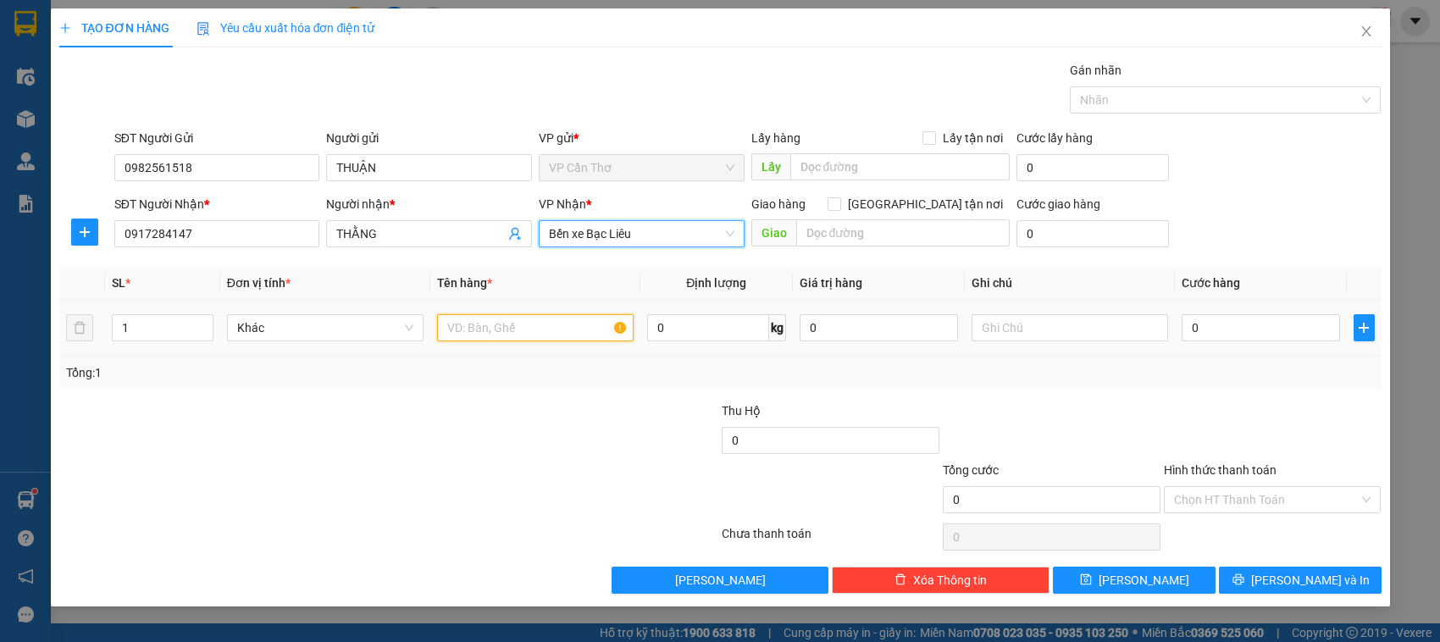
click at [471, 333] on input "text" at bounding box center [535, 327] width 197 height 27
click at [501, 328] on input "1 THUNGFKG KIỂM" at bounding box center [535, 327] width 197 height 27
click at [557, 327] on input "1 THUNGFKG KIỂM" at bounding box center [535, 327] width 197 height 27
type input "1 THÙNG KG KIỂM"
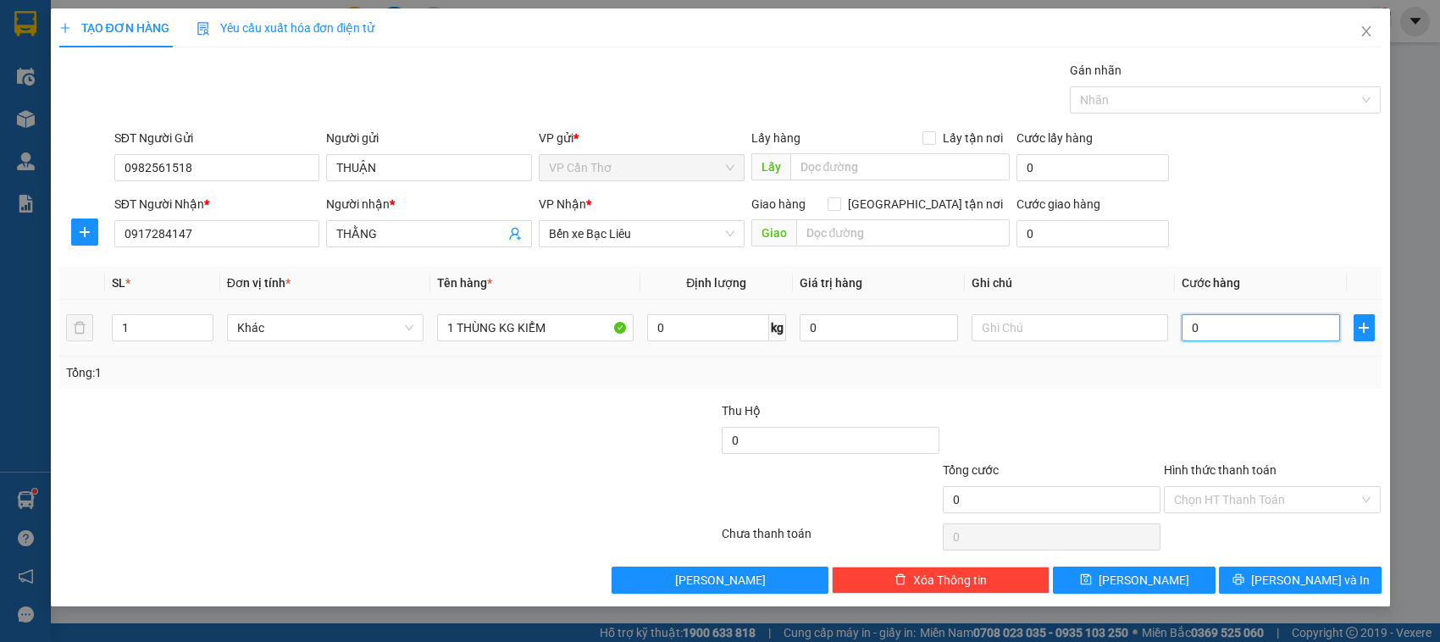
click at [1186, 335] on input "0" at bounding box center [1261, 327] width 158 height 27
type input "4"
type input "40"
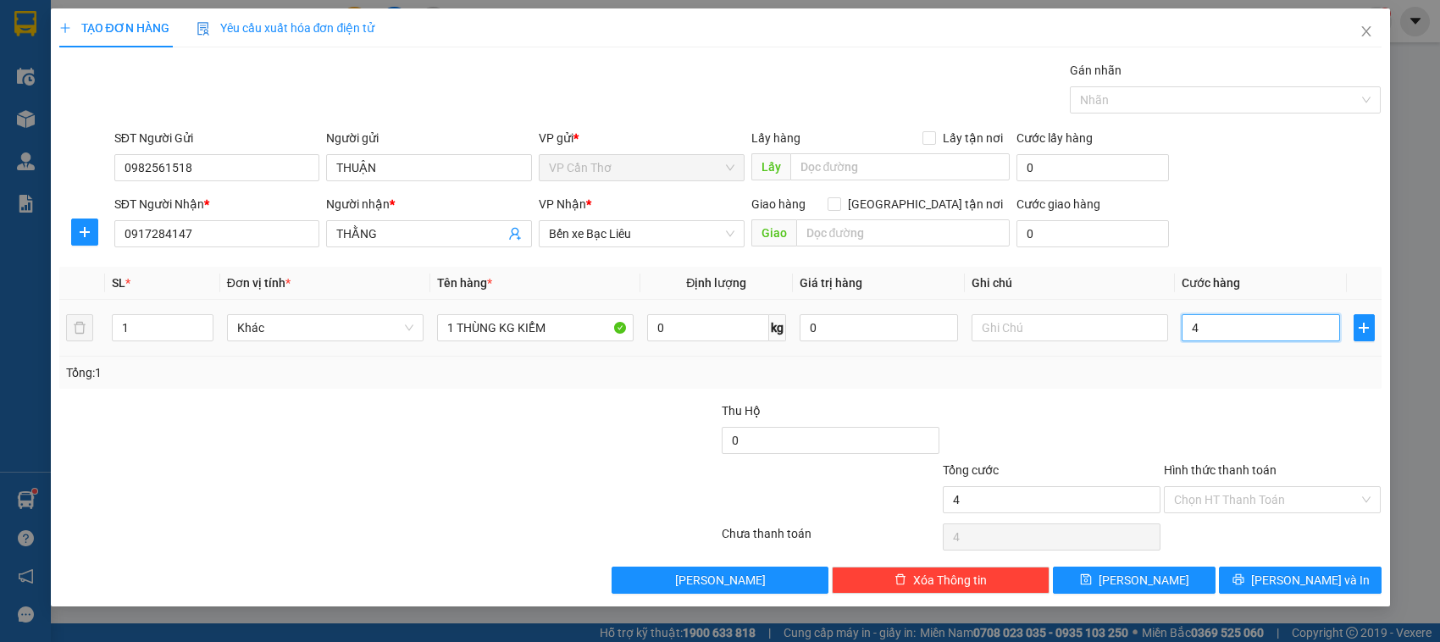
type input "40"
type input "400"
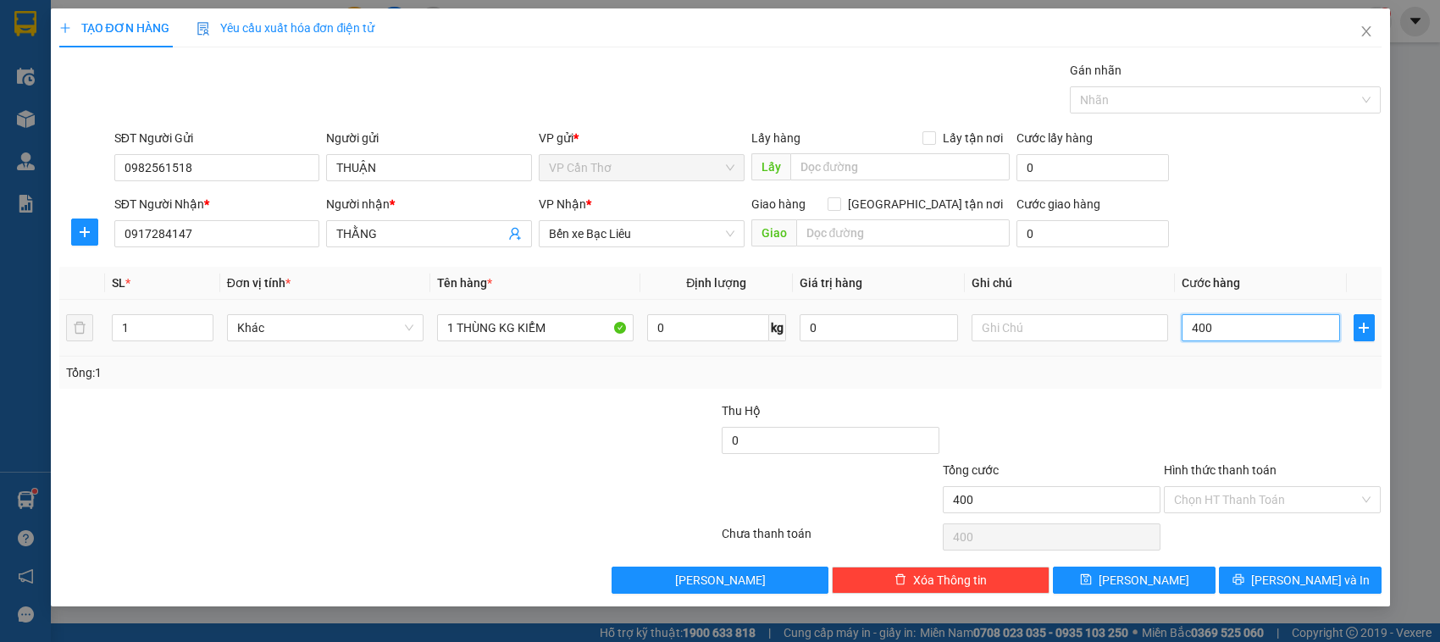
type input "4.000"
type input "40.000"
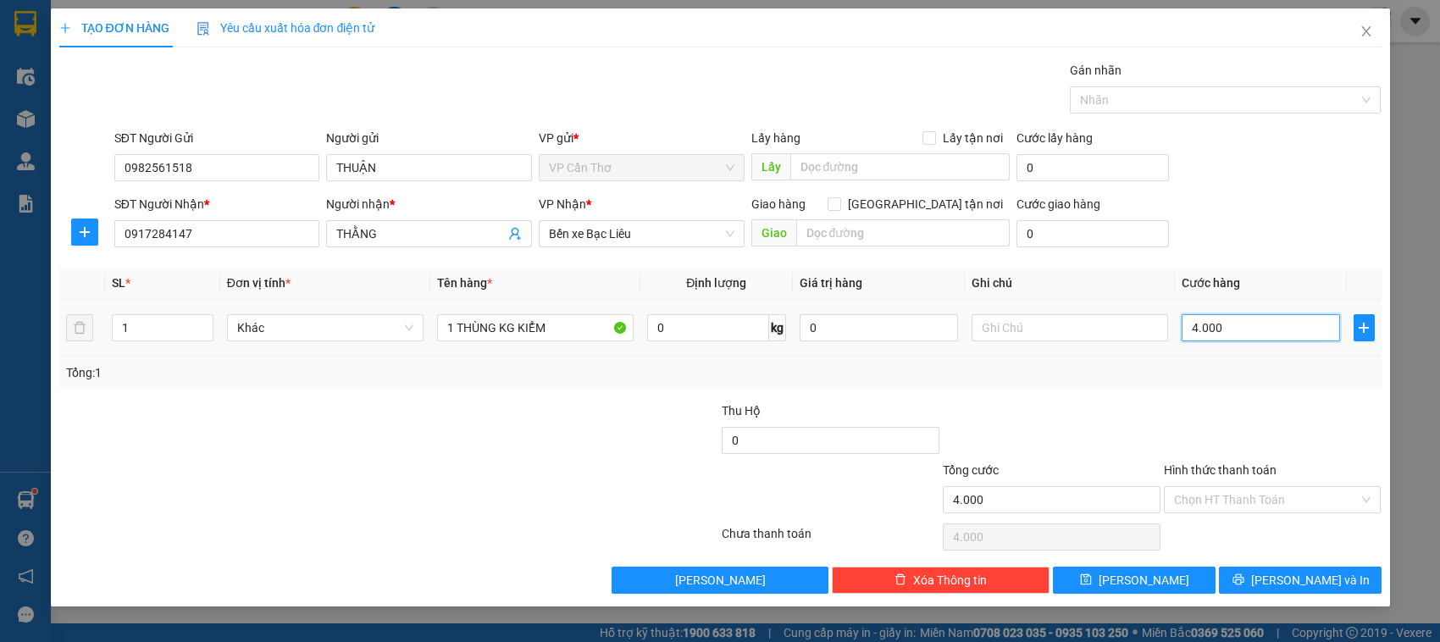
type input "40.000"
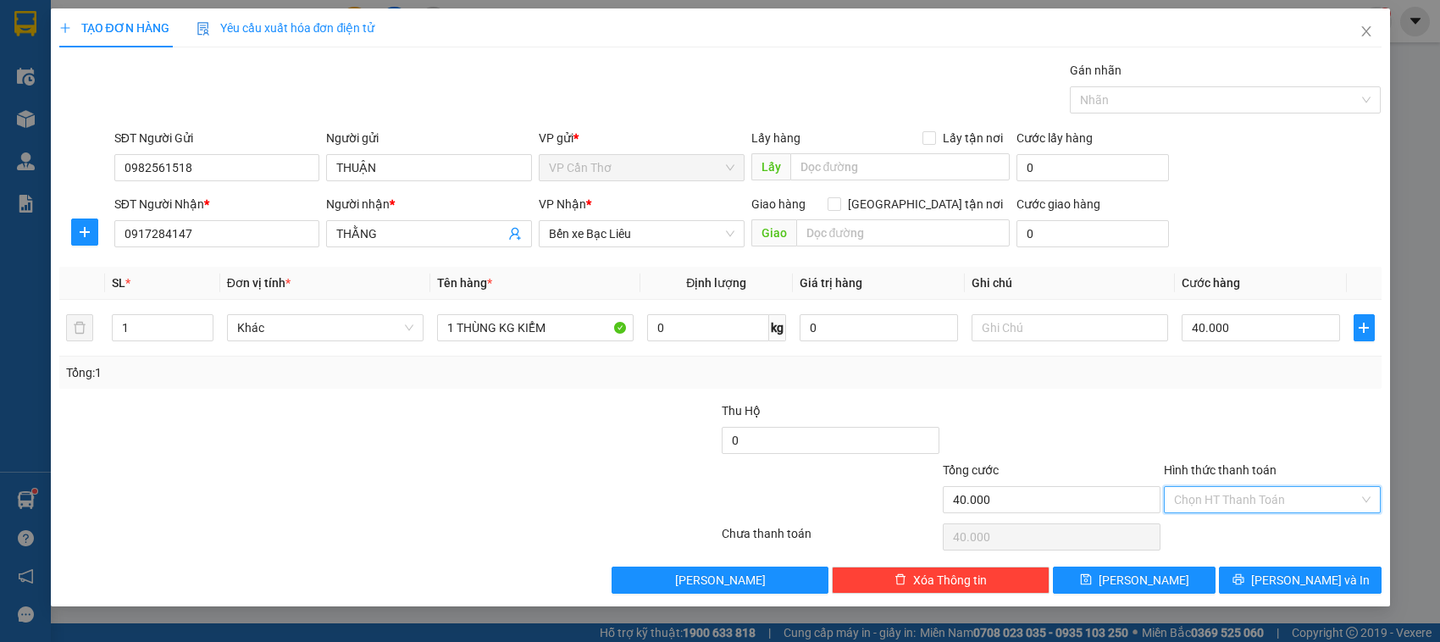
click at [1193, 491] on input "Hình thức thanh toán" at bounding box center [1267, 499] width 186 height 25
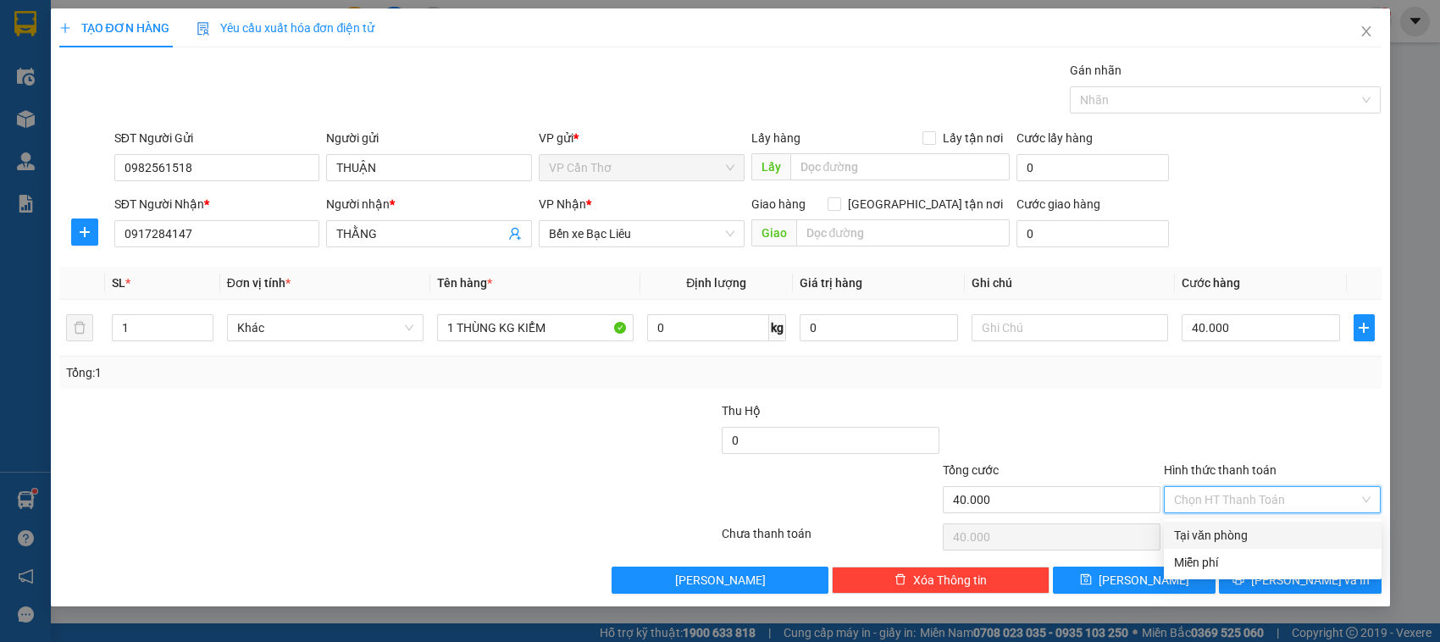
click at [1204, 534] on div "Tại văn phòng" at bounding box center [1272, 535] width 197 height 19
type input "0"
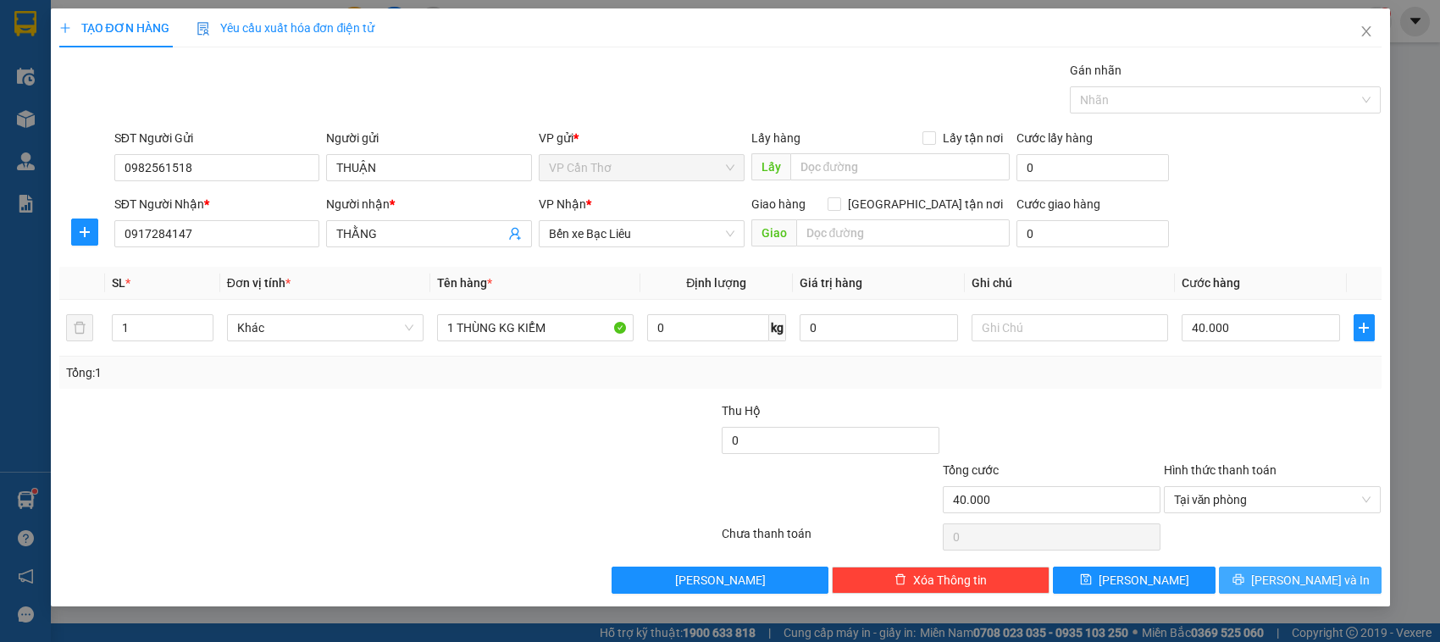
click at [1245, 579] on button "[PERSON_NAME] và In" at bounding box center [1300, 580] width 163 height 27
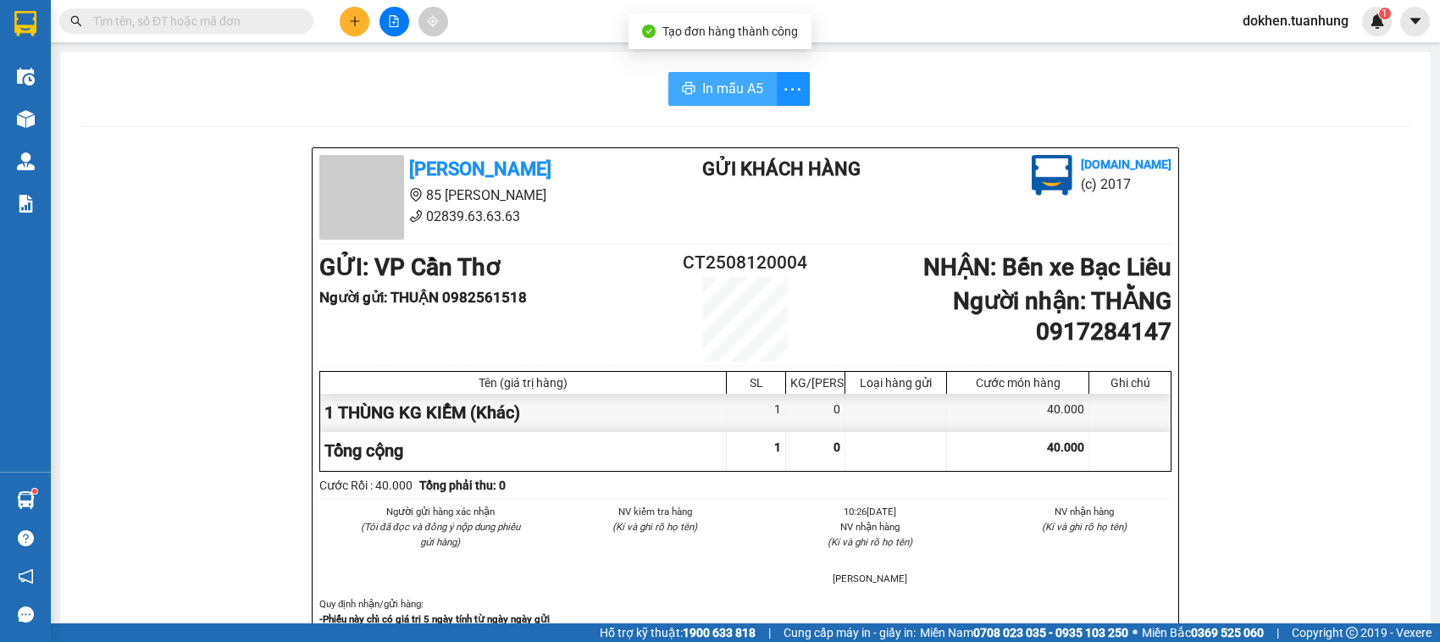
click at [724, 97] on span "In mẫu A5" at bounding box center [732, 88] width 61 height 21
